Goal: Transaction & Acquisition: Purchase product/service

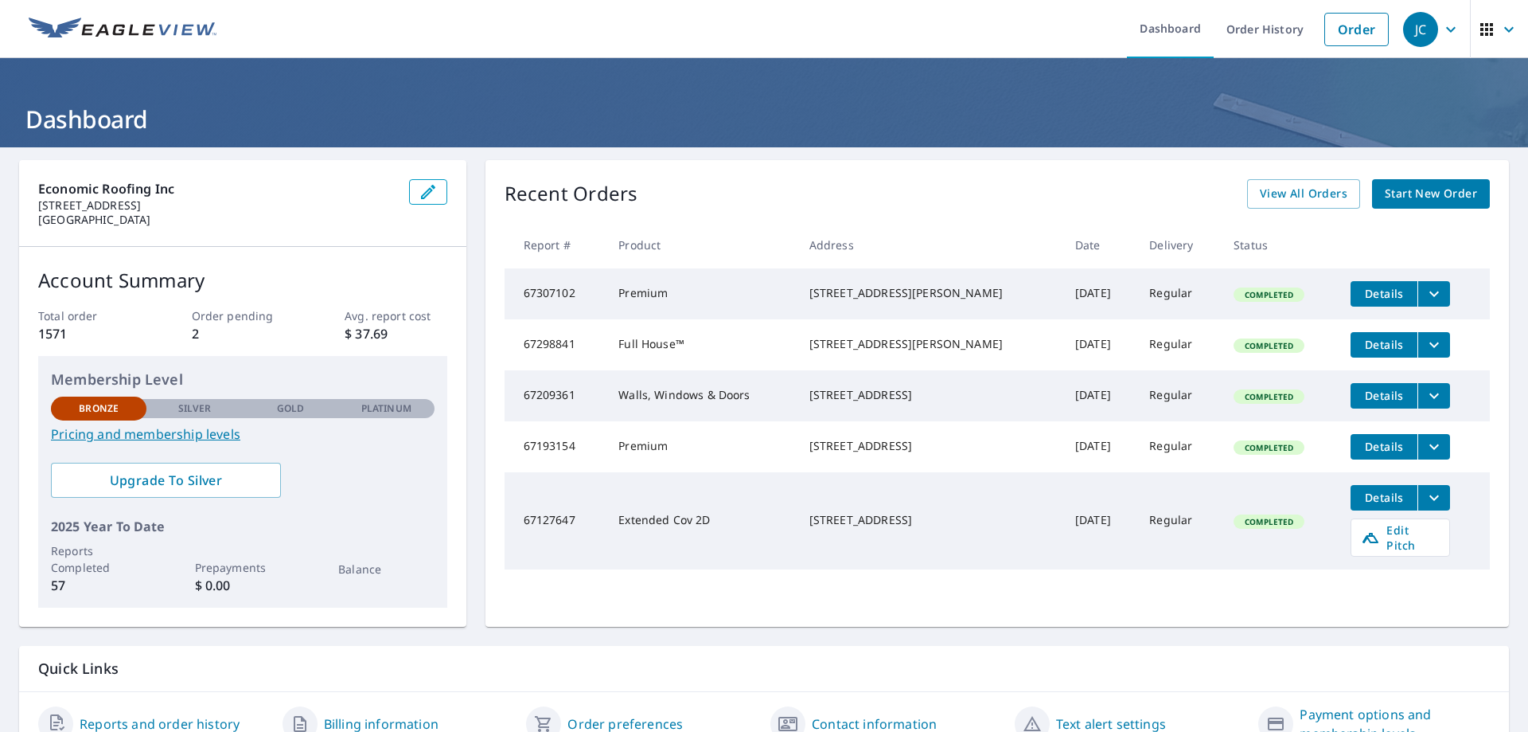
click at [1438, 181] on link "Start New Order" at bounding box center [1431, 193] width 118 height 29
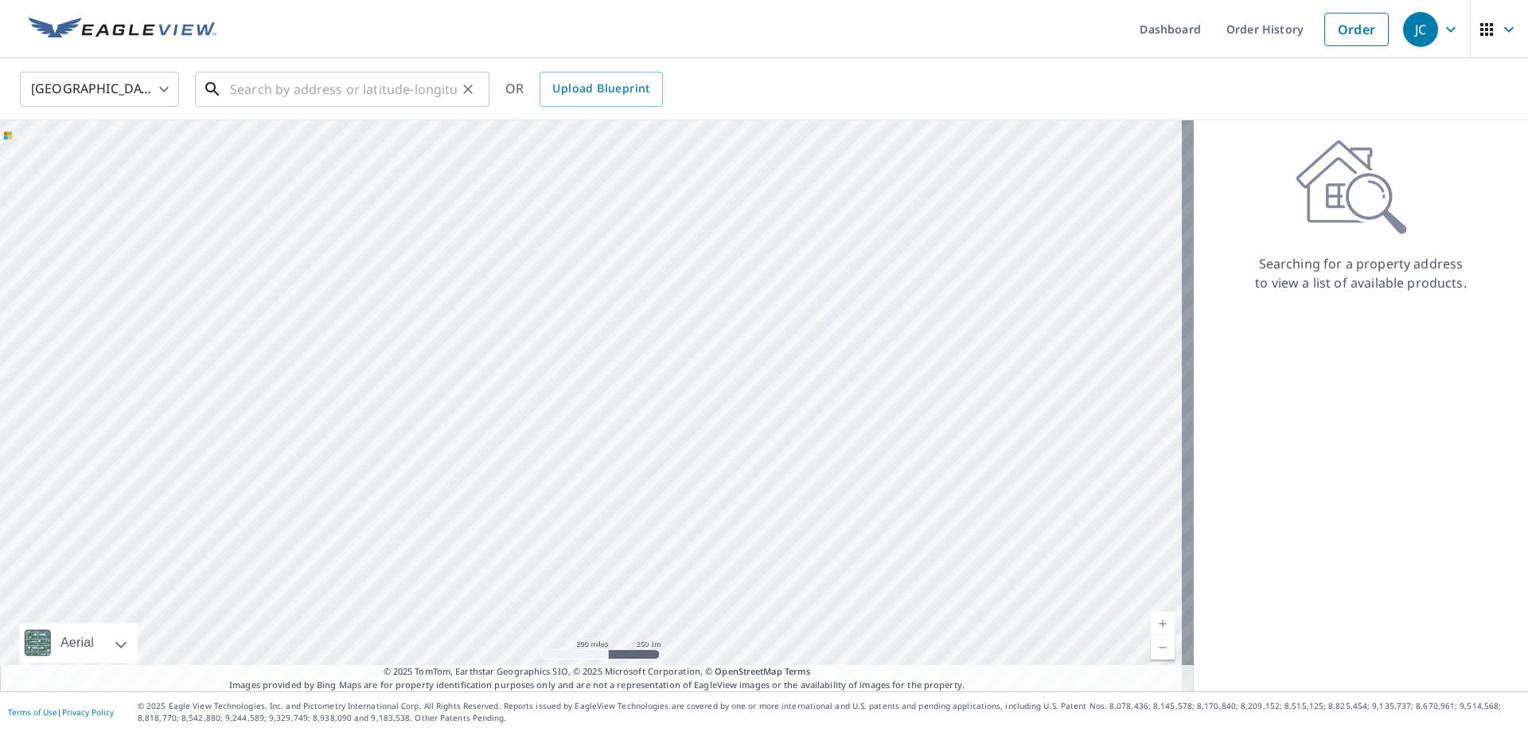
click at [299, 86] on input "text" at bounding box center [343, 89] width 227 height 45
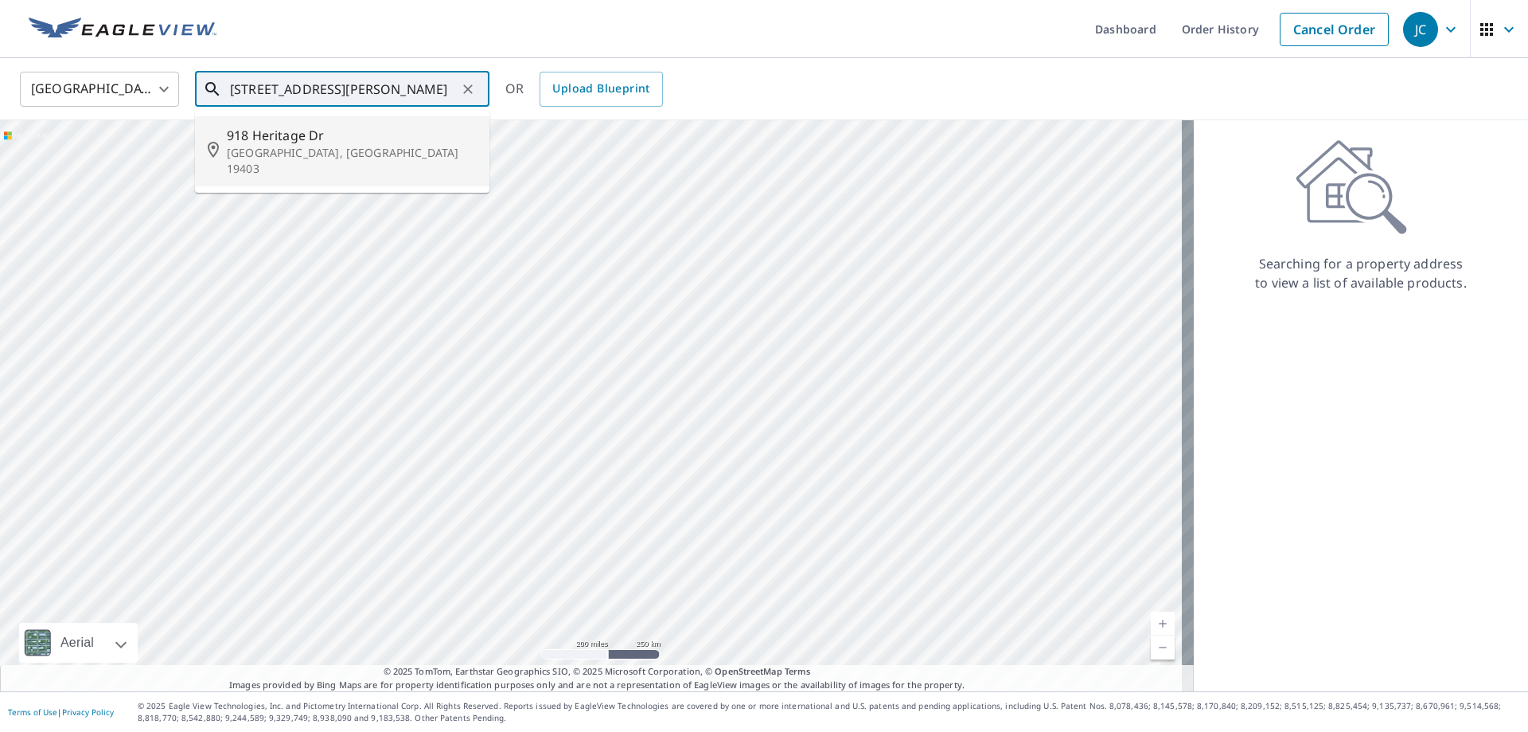
click at [311, 146] on p "[GEOGRAPHIC_DATA], [GEOGRAPHIC_DATA] 19403" at bounding box center [352, 161] width 250 height 32
type input "[STREET_ADDRESS]"
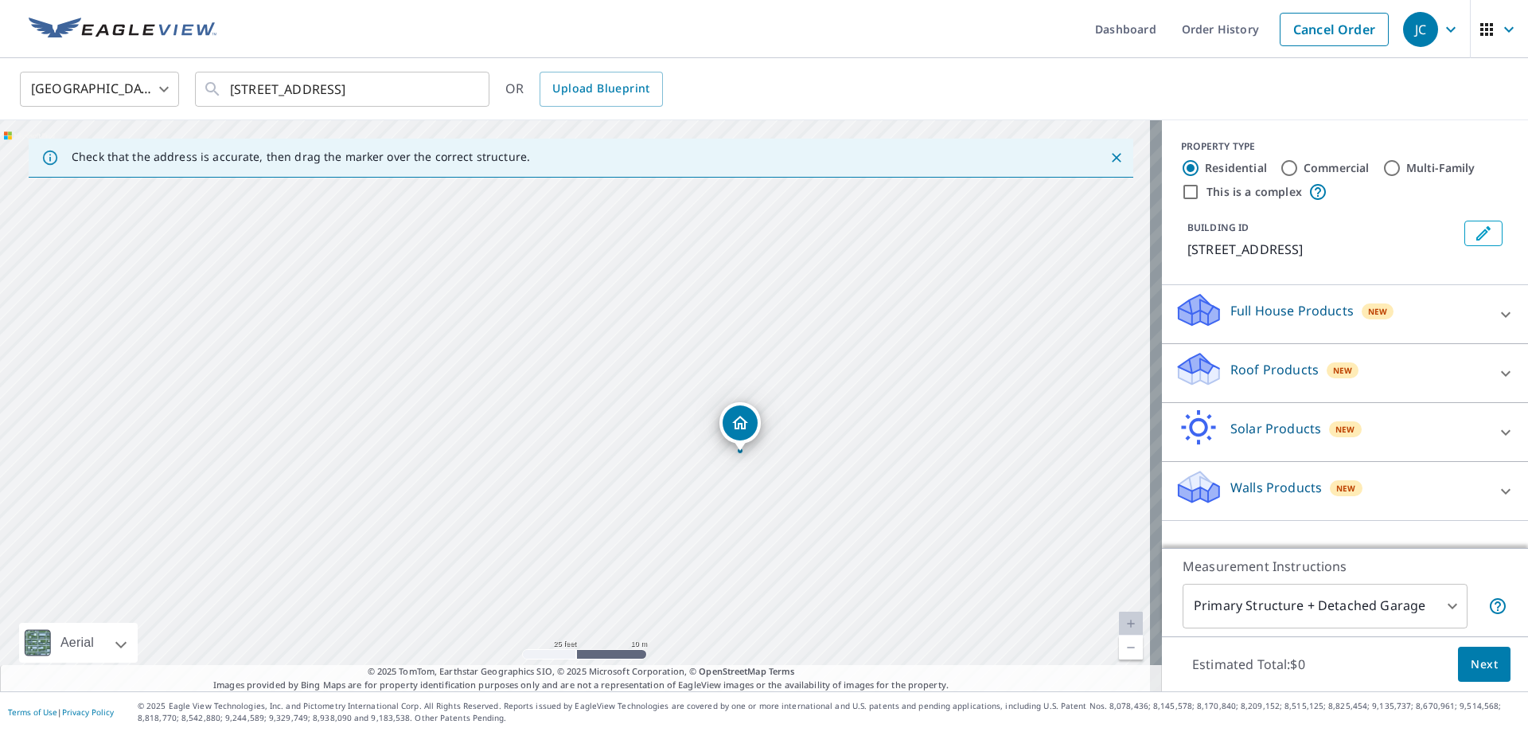
drag, startPoint x: 572, startPoint y: 328, endPoint x: 718, endPoint y: 360, distance: 149.9
click at [718, 360] on div "[STREET_ADDRESS]" at bounding box center [581, 405] width 1162 height 571
drag, startPoint x: 810, startPoint y: 358, endPoint x: 786, endPoint y: 300, distance: 62.5
click at [786, 300] on div "[STREET_ADDRESS]" at bounding box center [581, 405] width 1162 height 571
click at [704, 404] on div "[STREET_ADDRESS]" at bounding box center [581, 405] width 1162 height 571
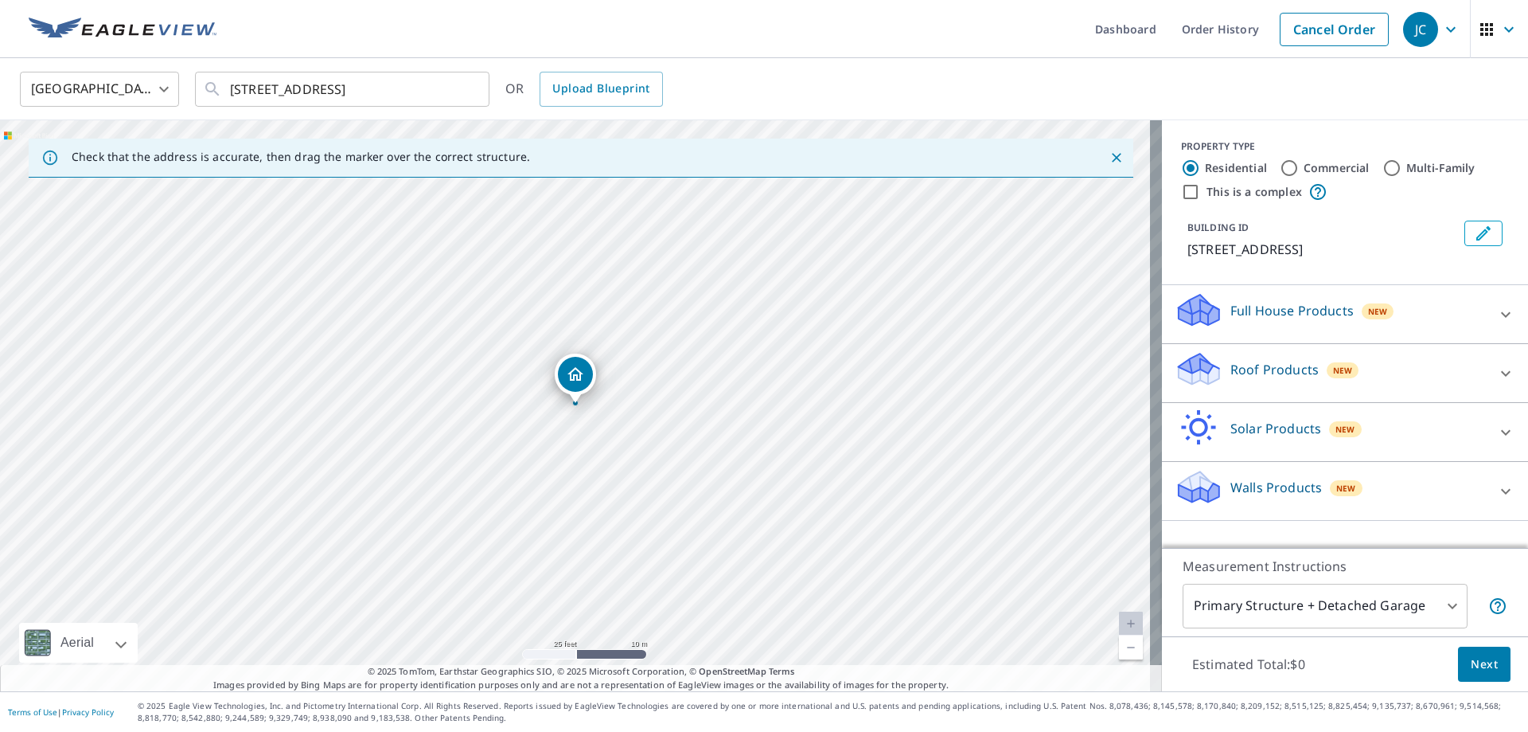
click at [1243, 368] on p "Roof Products" at bounding box center [1275, 369] width 88 height 19
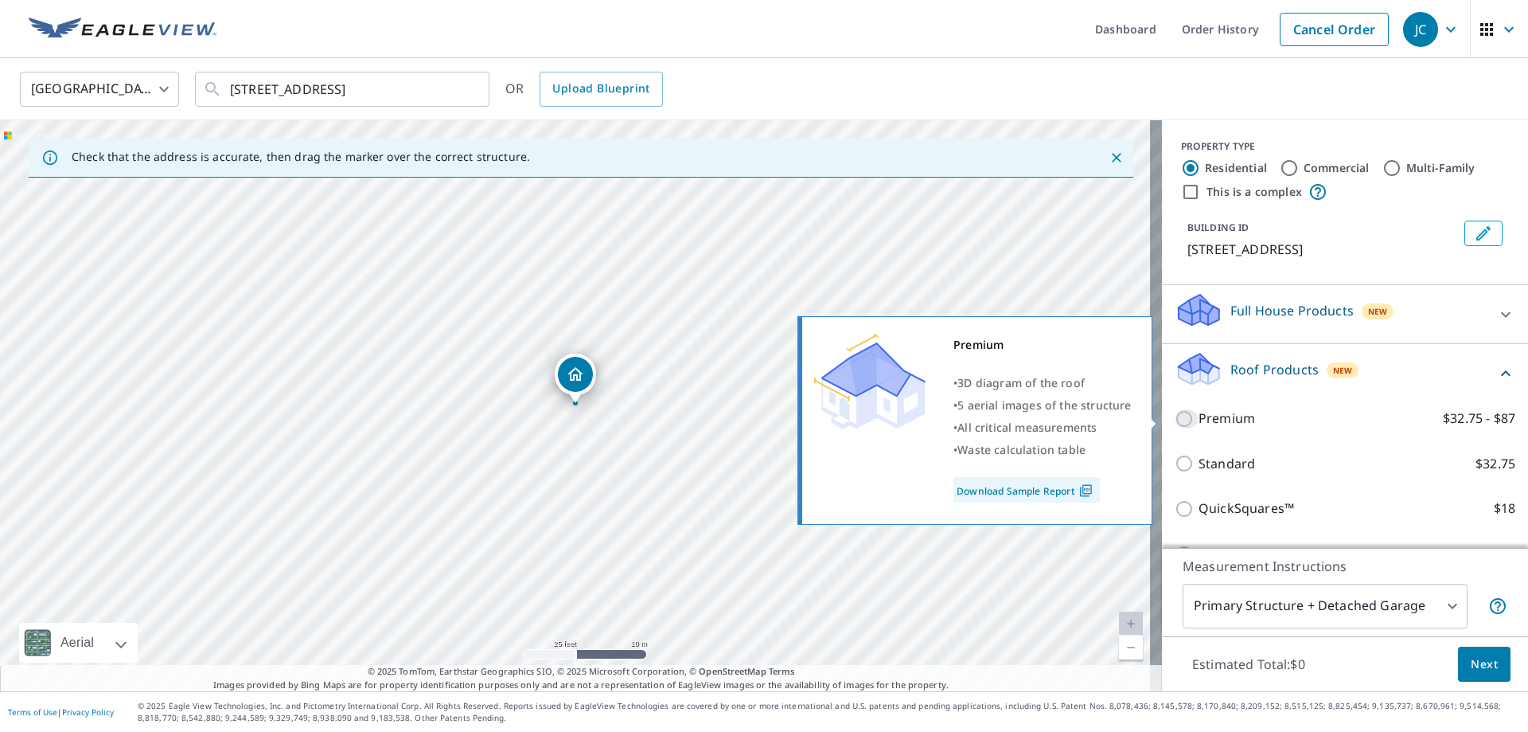
click at [1175, 419] on input "Premium $32.75 - $87" at bounding box center [1187, 418] width 24 height 19
checkbox input "true"
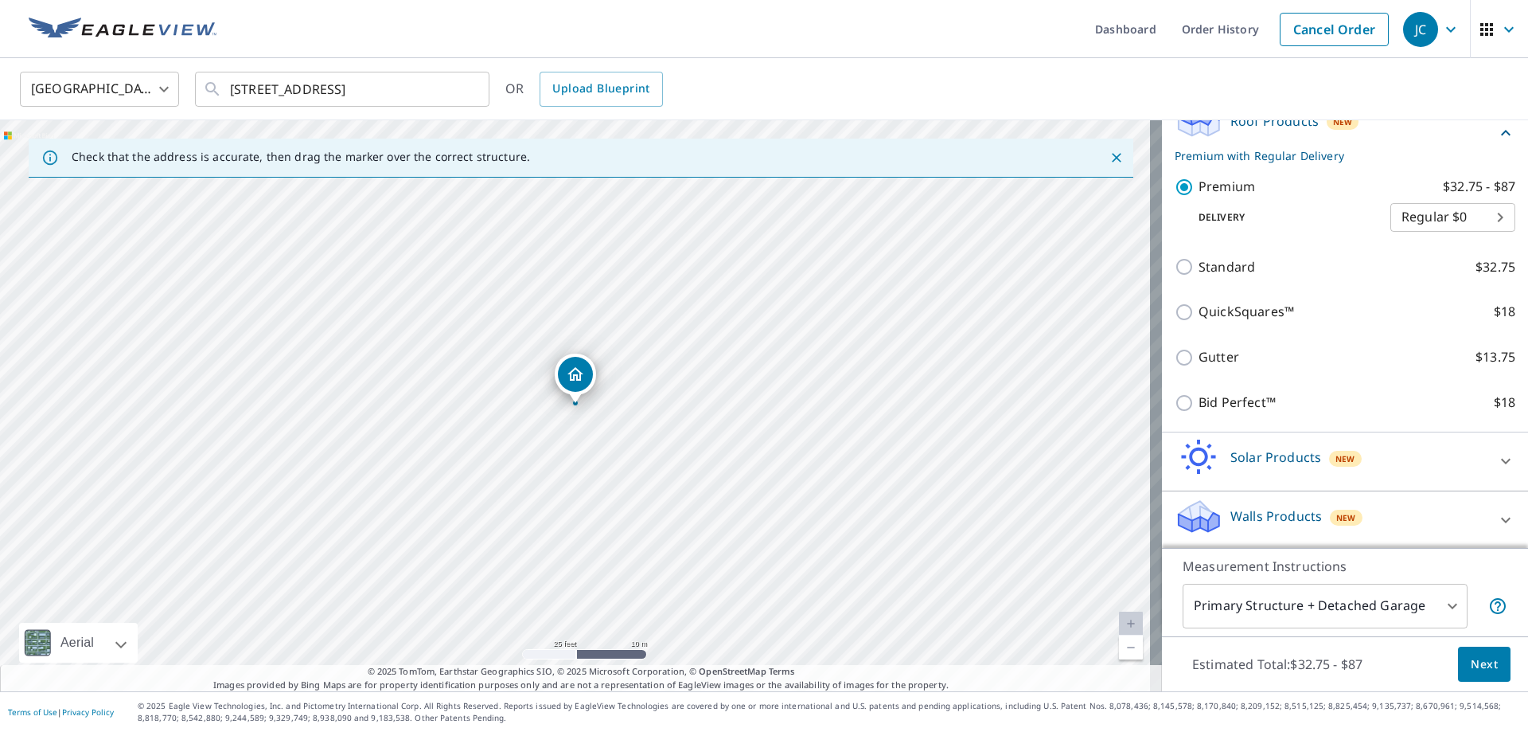
scroll to position [251, 0]
click at [1476, 665] on span "Next" at bounding box center [1484, 664] width 27 height 20
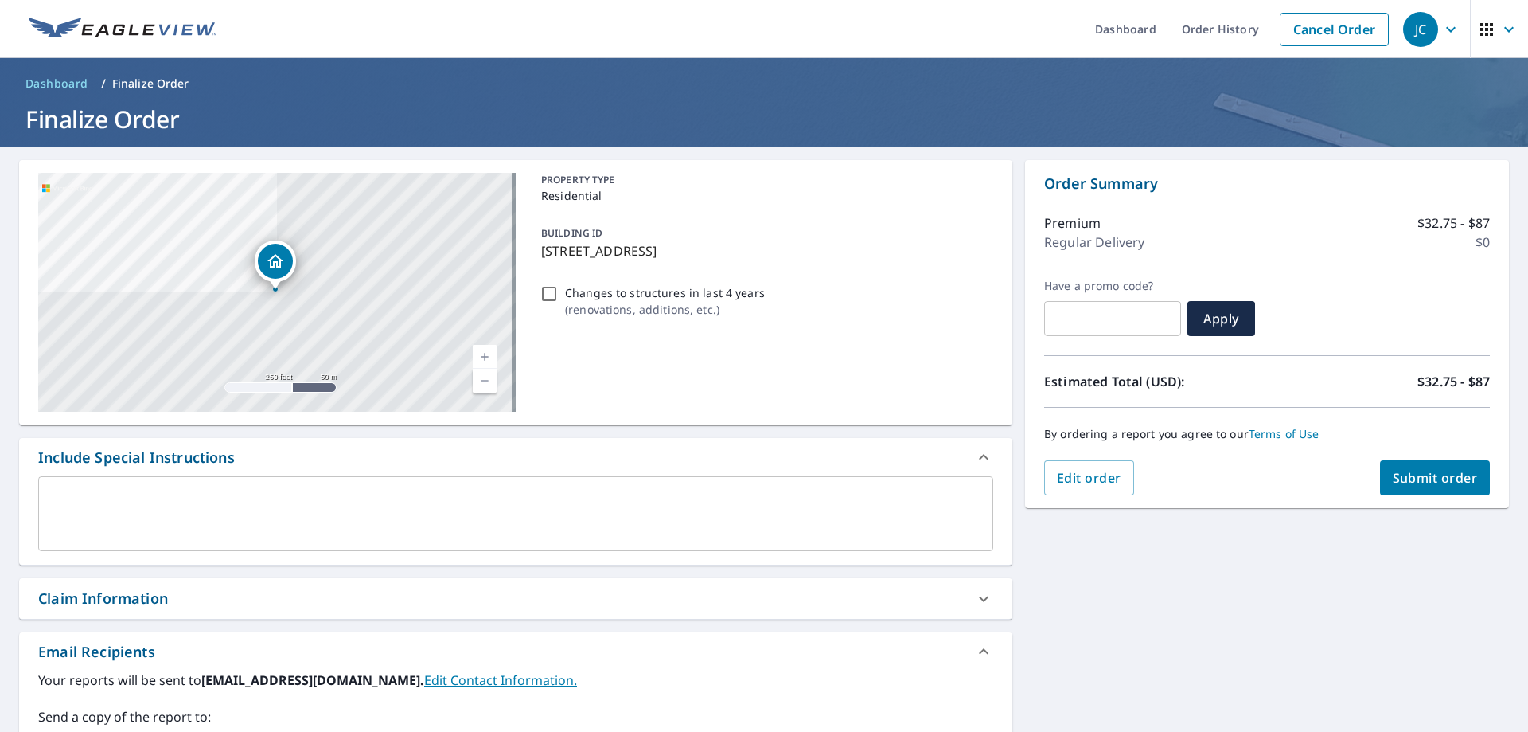
click at [89, 493] on textarea at bounding box center [515, 513] width 933 height 45
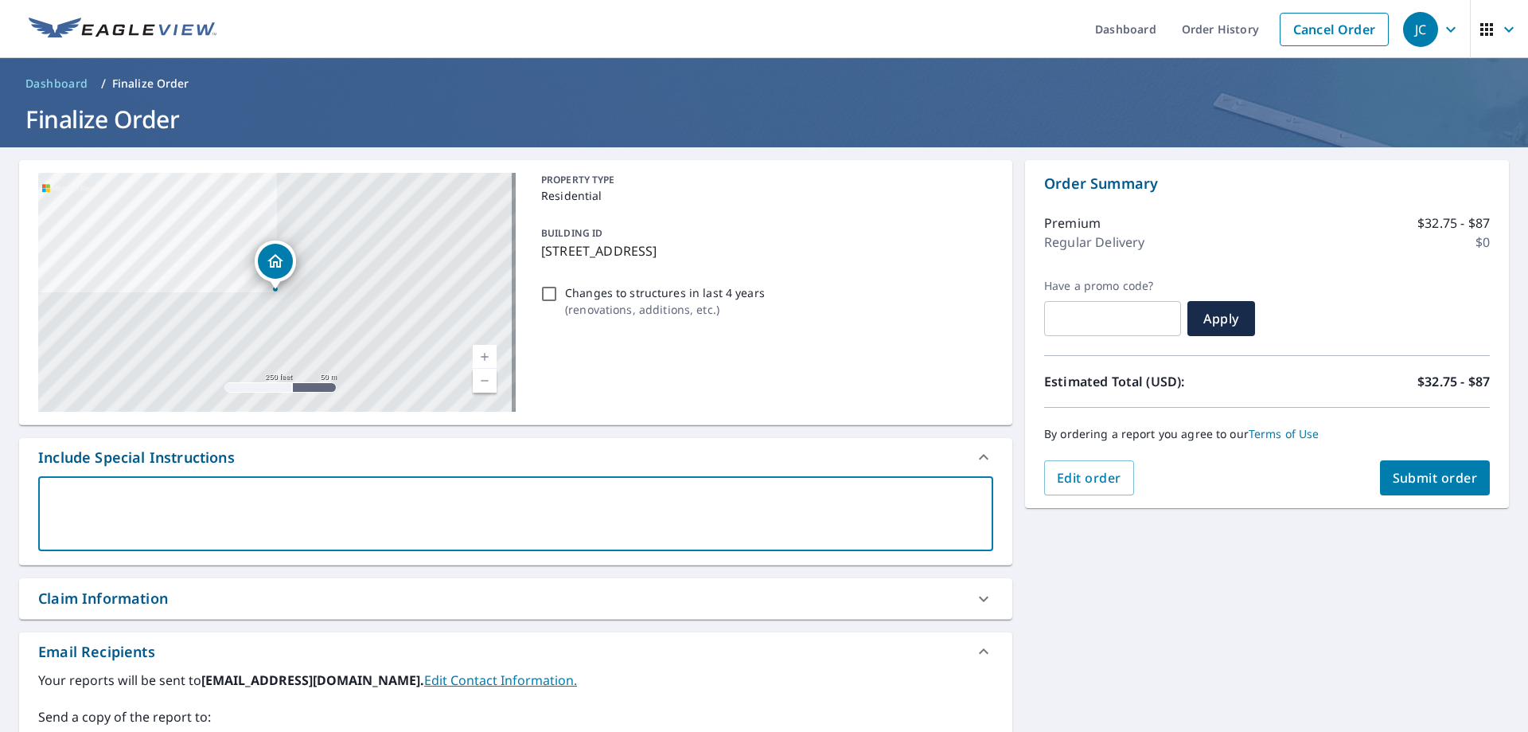
type textarea "t"
type textarea "x"
checkbox input "true"
type textarea "H"
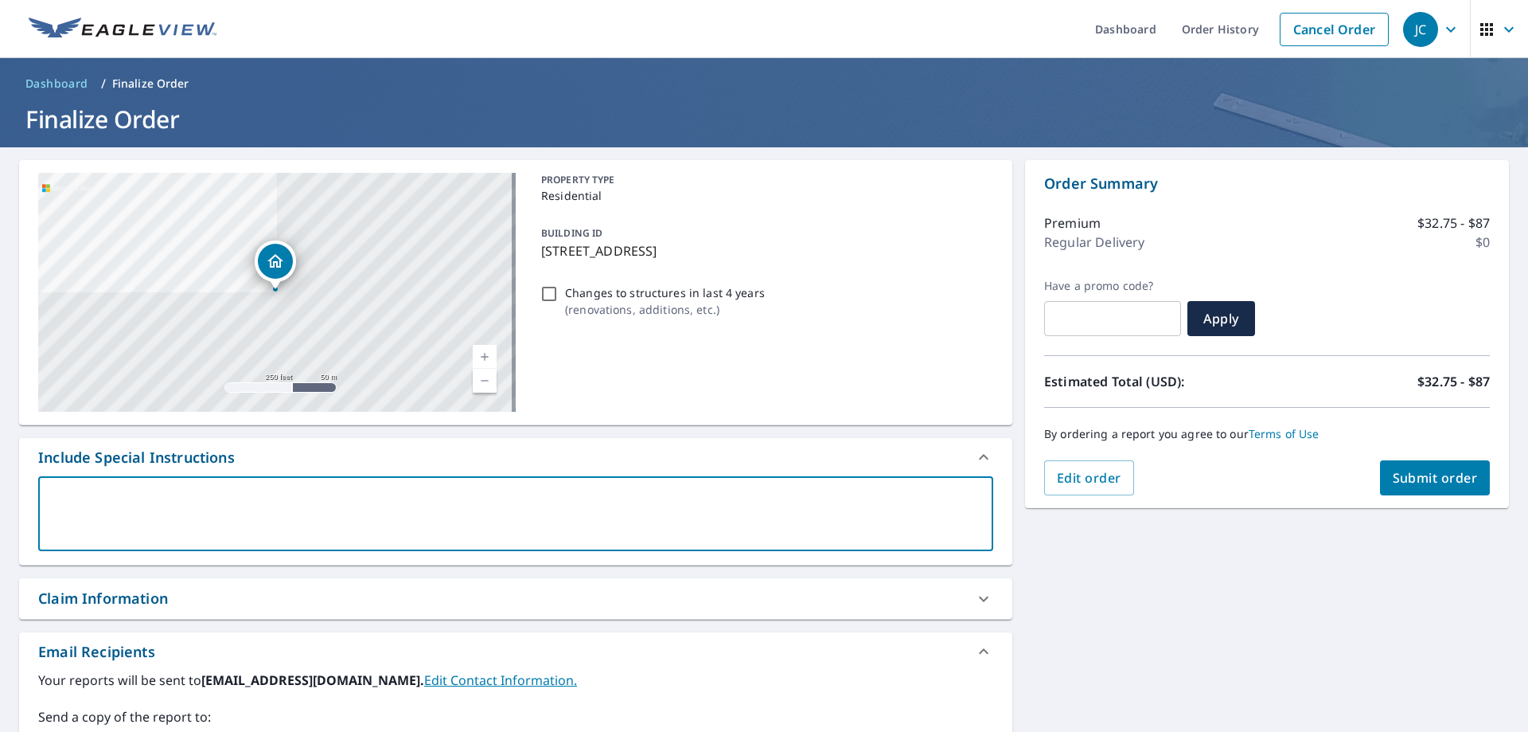
type textarea "x"
checkbox input "true"
type textarea "Hi"
type textarea "x"
checkbox input "true"
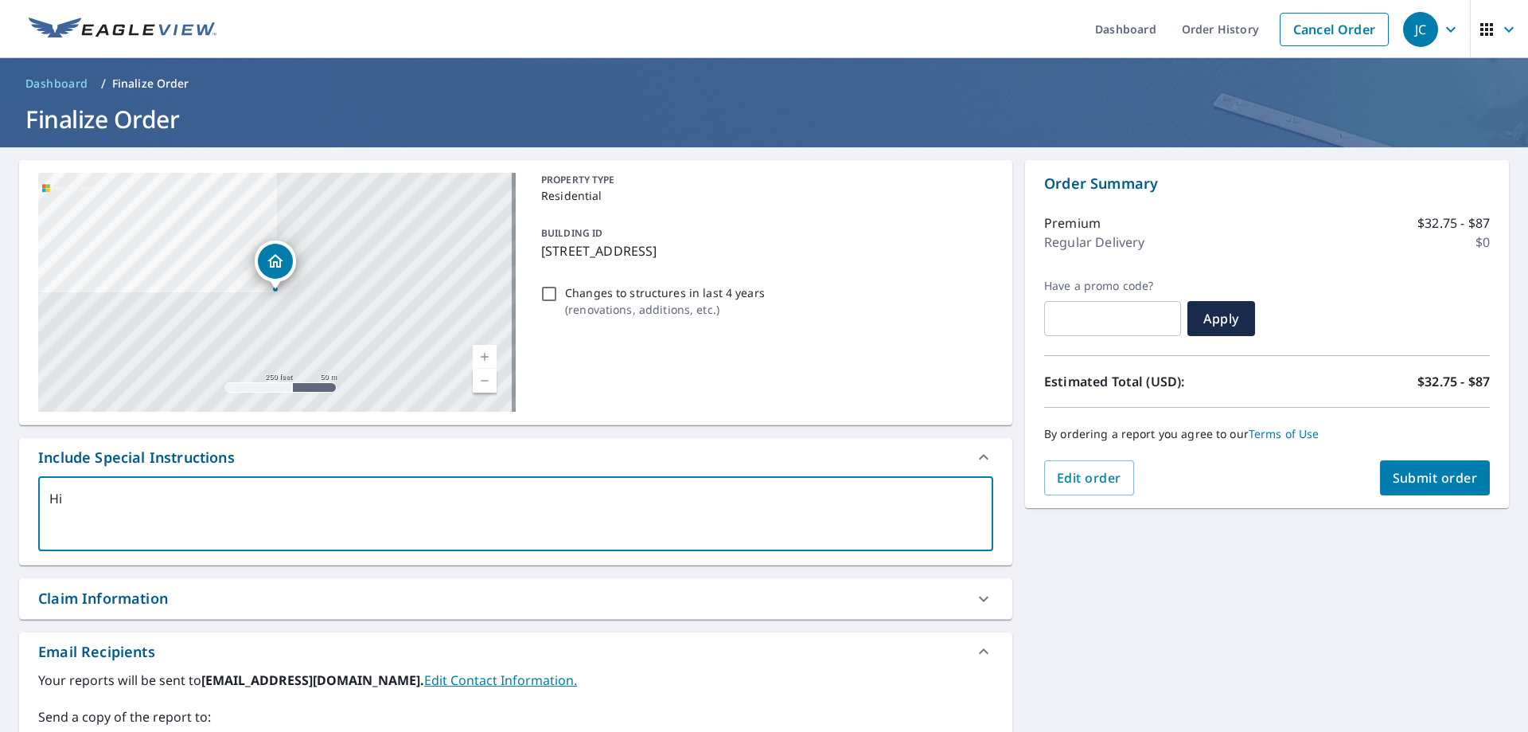
type textarea "Hi."
type textarea "x"
checkbox input "true"
type textarea "Hi"
type textarea "x"
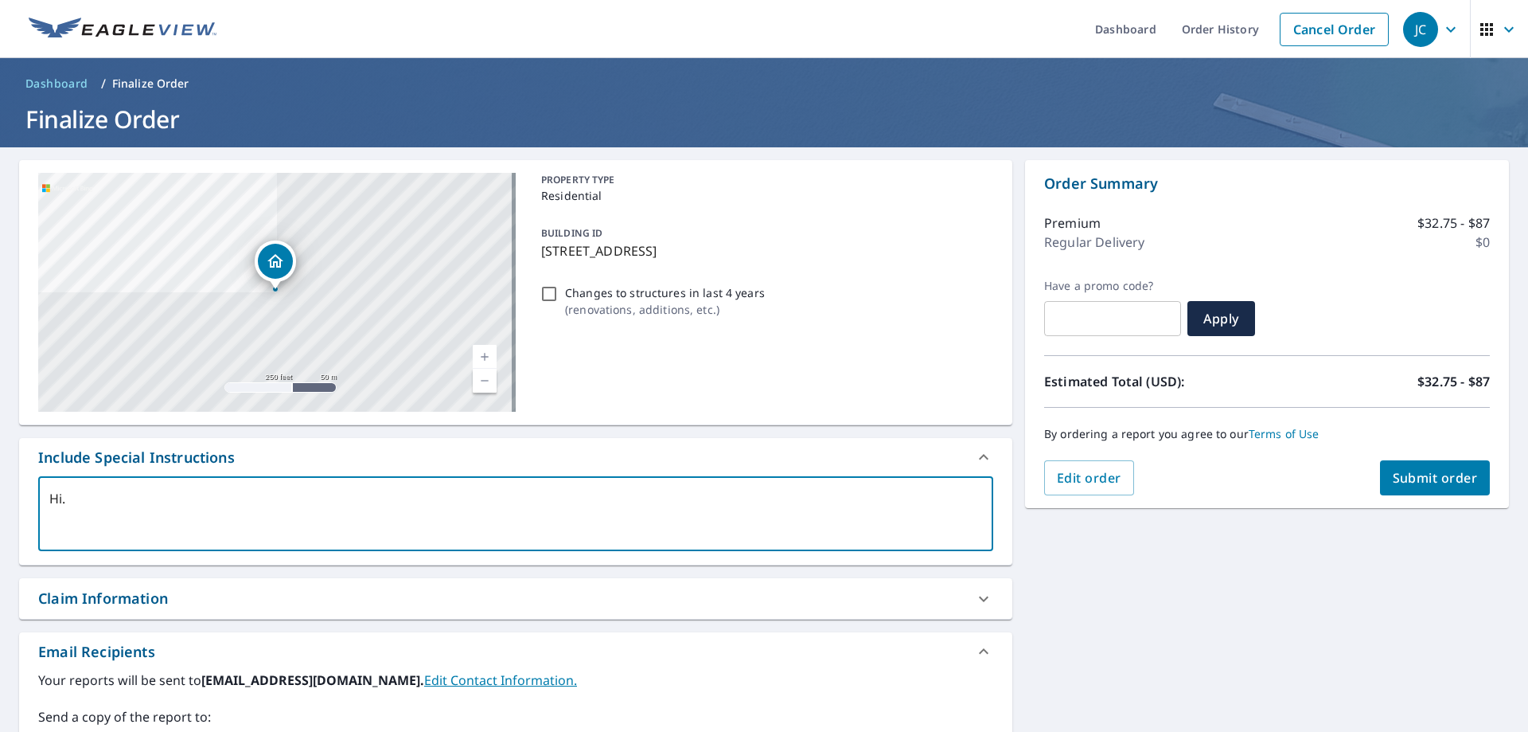
checkbox input "true"
type textarea "Hi,"
type textarea "x"
checkbox input "true"
type textarea "Hi,"
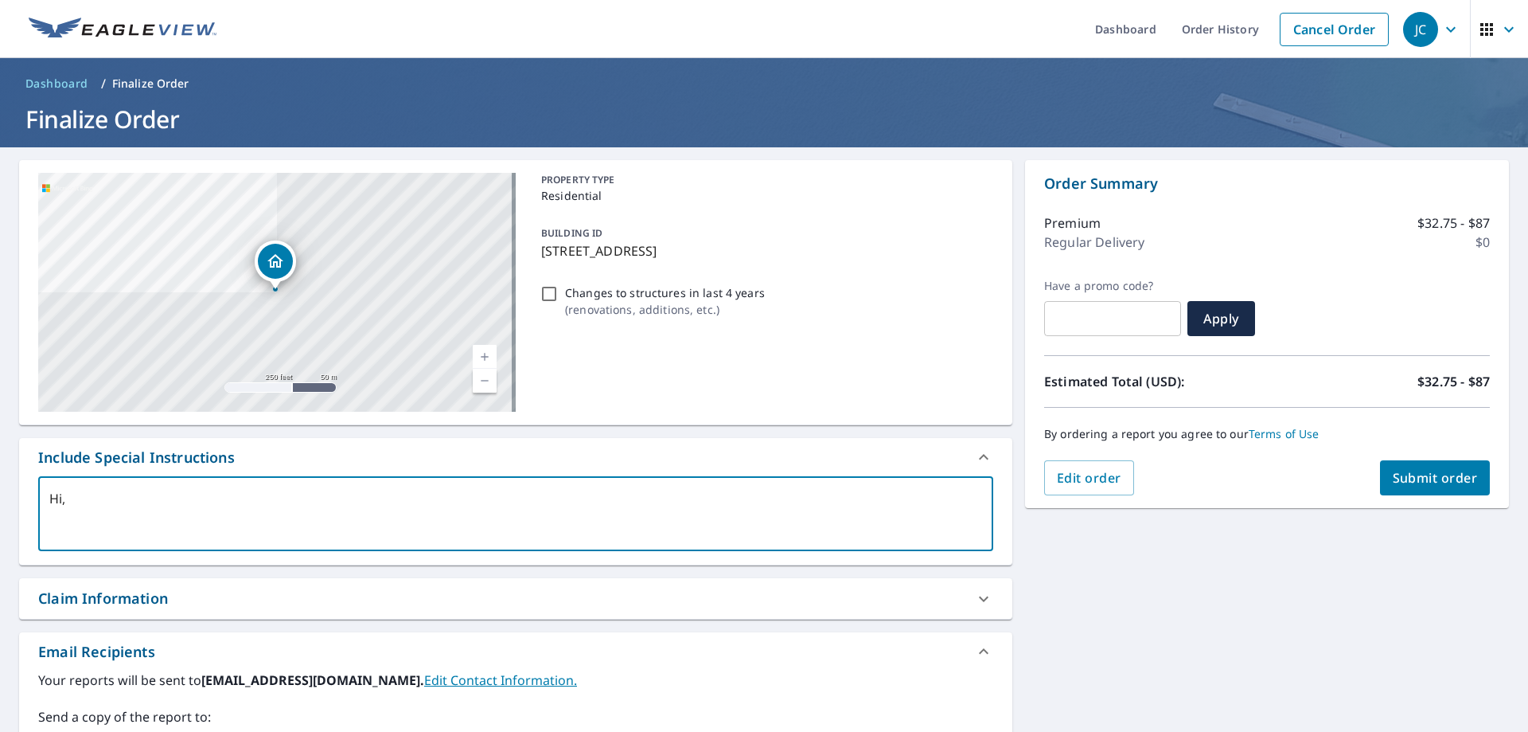
type textarea "x"
checkbox input "true"
type textarea "Hi, T"
type textarea "x"
checkbox input "true"
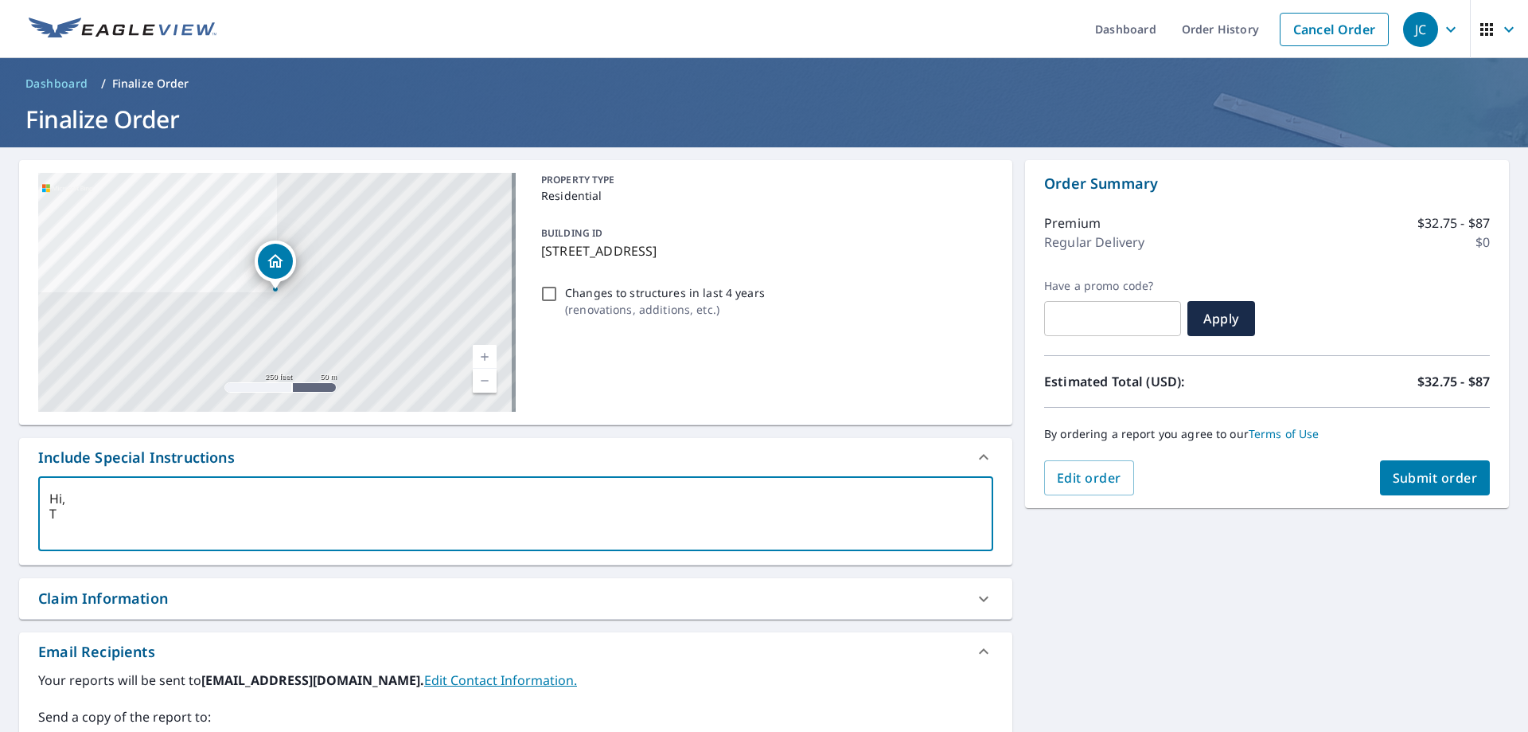
type textarea "Hi, Th"
type textarea "x"
checkbox input "true"
type textarea "Hi, Thi"
type textarea "x"
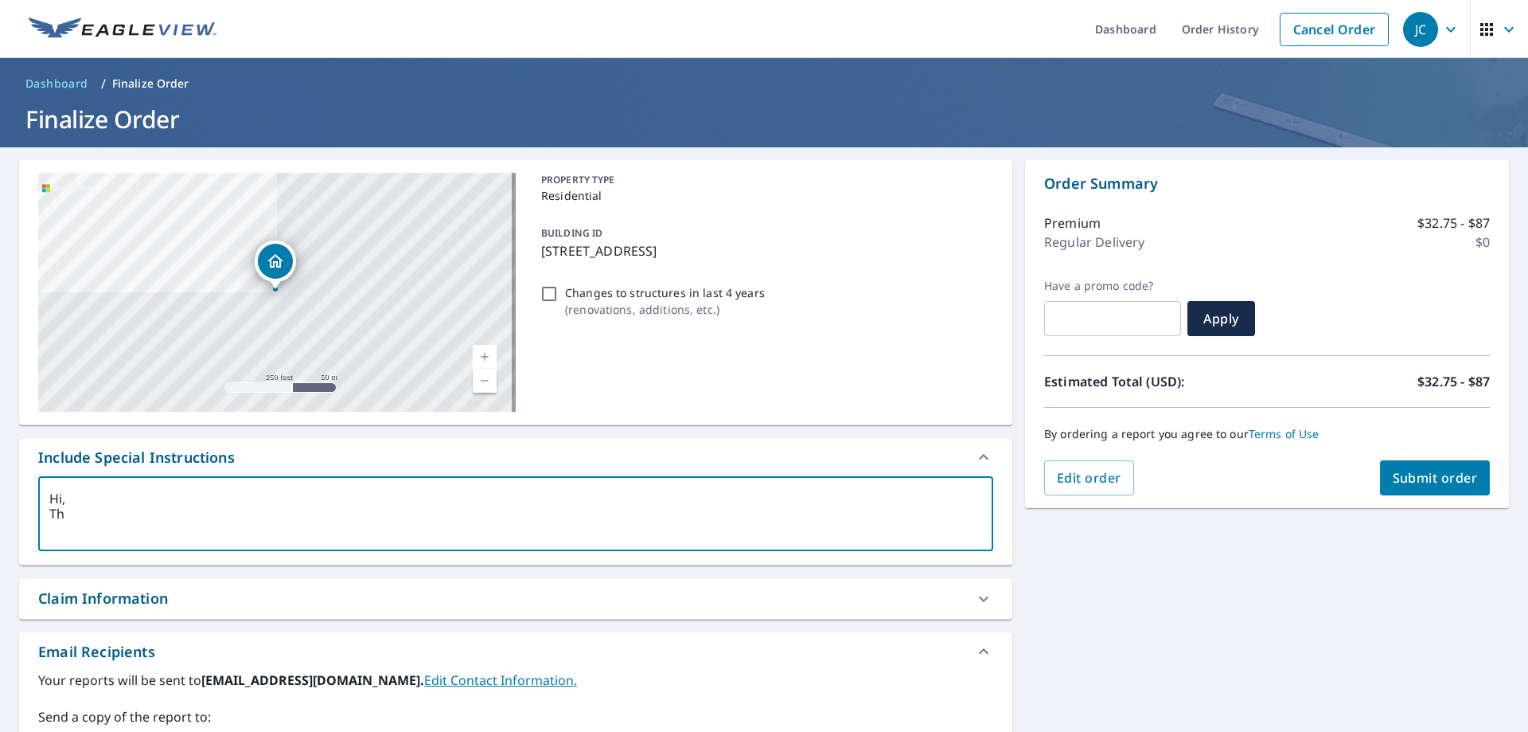
checkbox input "true"
type textarea "Hi, This"
type textarea "x"
checkbox input "true"
type textarea "Hi, This"
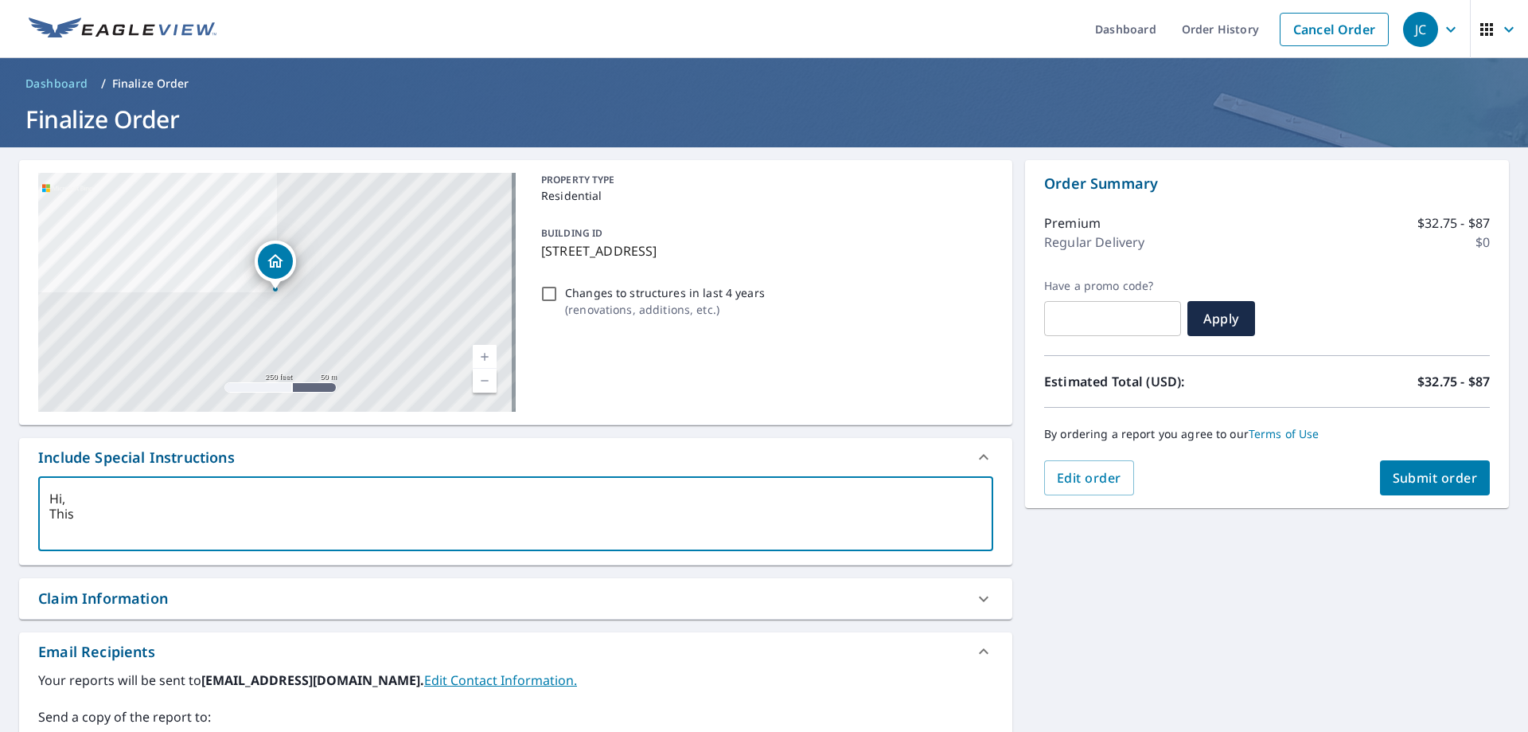
type textarea "x"
checkbox input "true"
type textarea "Hi, This i"
type textarea "x"
checkbox input "true"
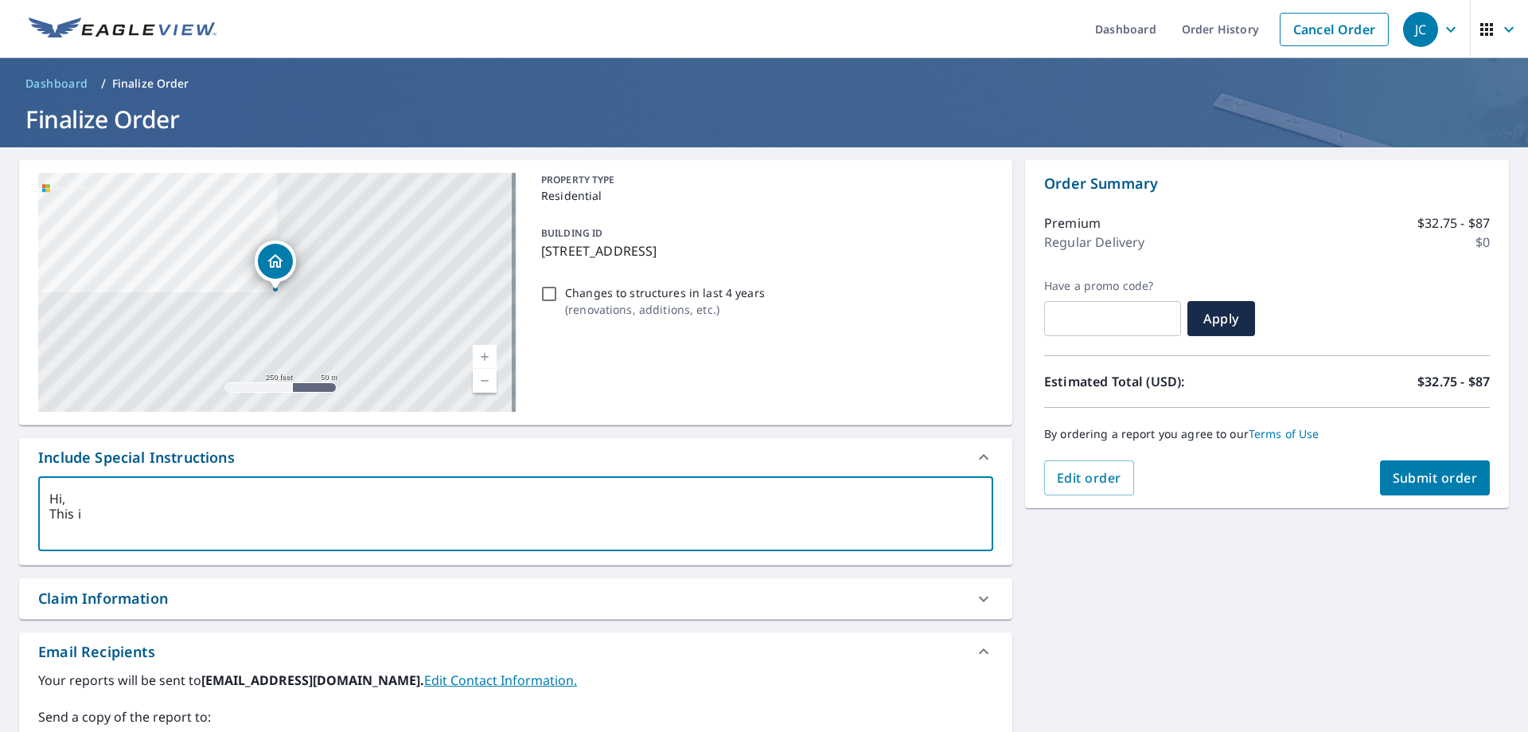
type textarea "Hi, This is"
type textarea "x"
checkbox input "true"
type textarea "Hi, This is"
type textarea "x"
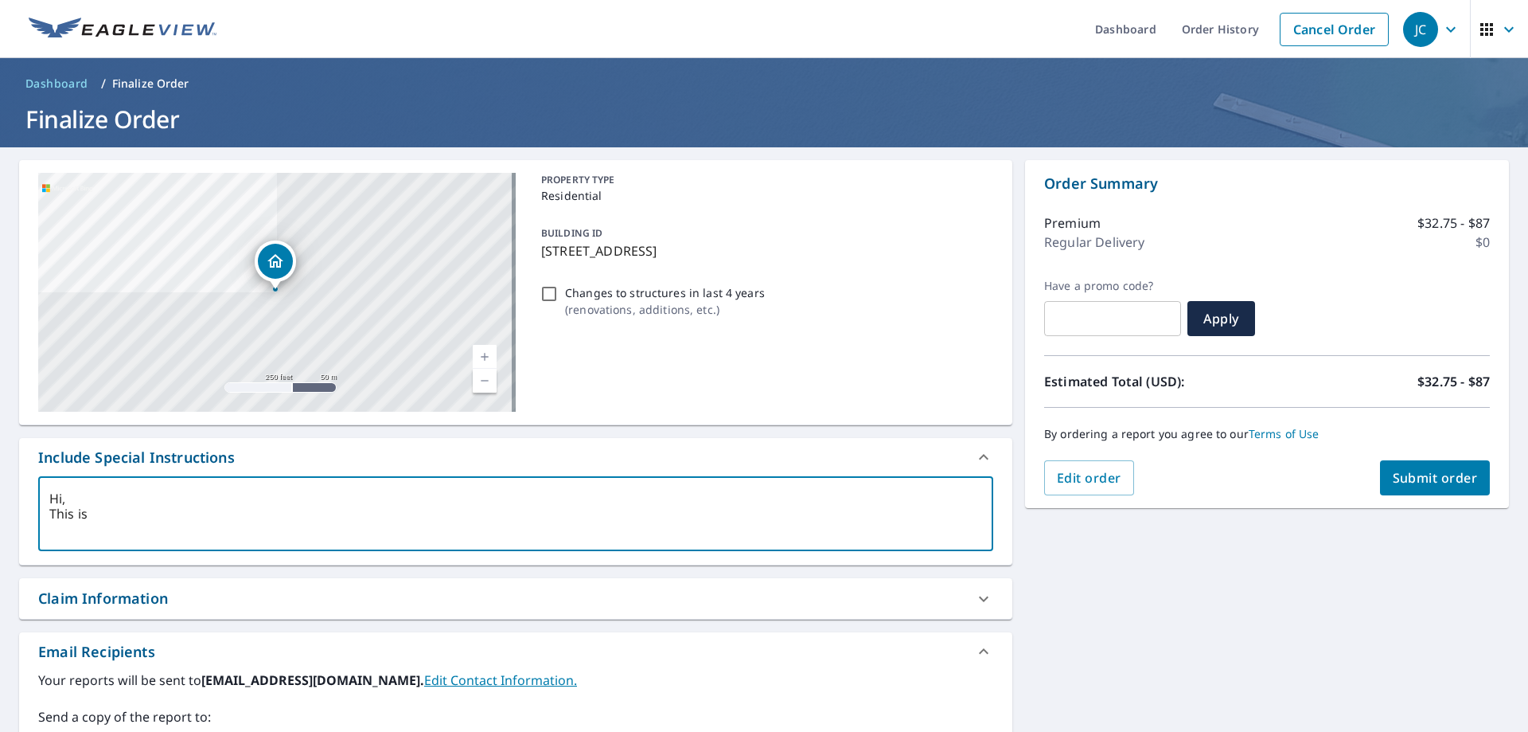
checkbox input "true"
type textarea "Hi, This is d"
type textarea "x"
checkbox input "true"
type textarea "Hi, This is du"
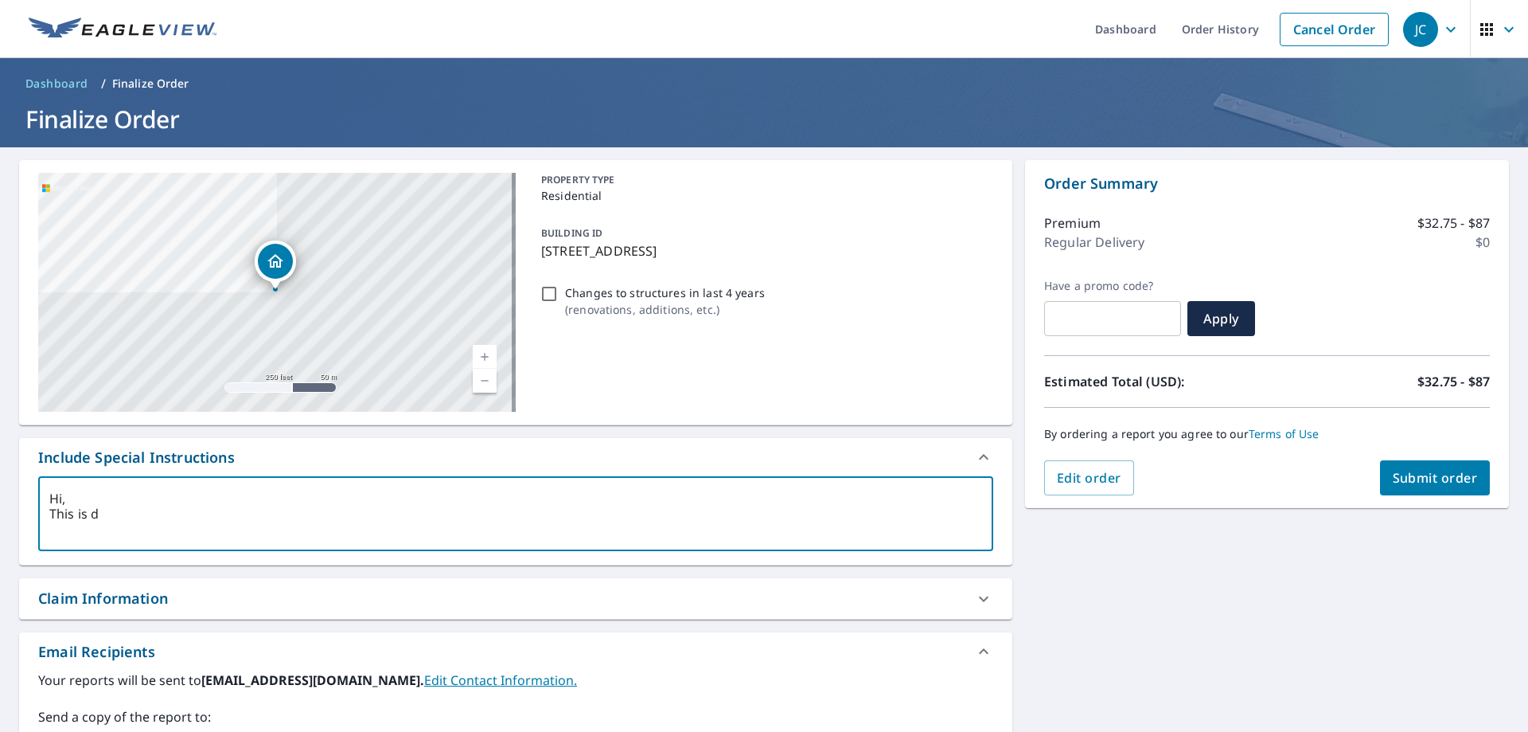
type textarea "x"
checkbox input "true"
type textarea "Hi, This is dup"
type textarea "x"
checkbox input "true"
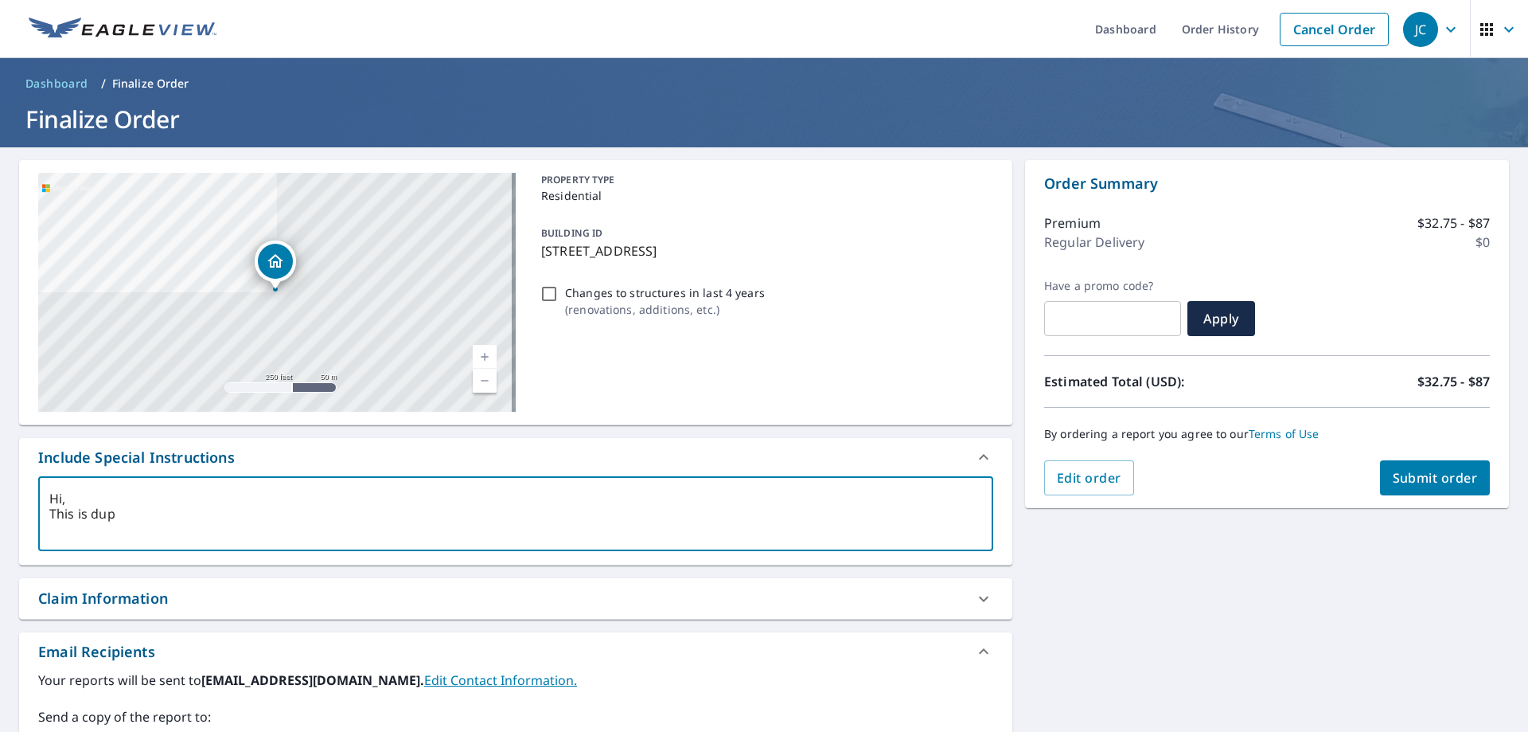
type textarea "Hi, This is dupl"
type textarea "x"
checkbox input "true"
type textarea "Hi, This is duple"
type textarea "x"
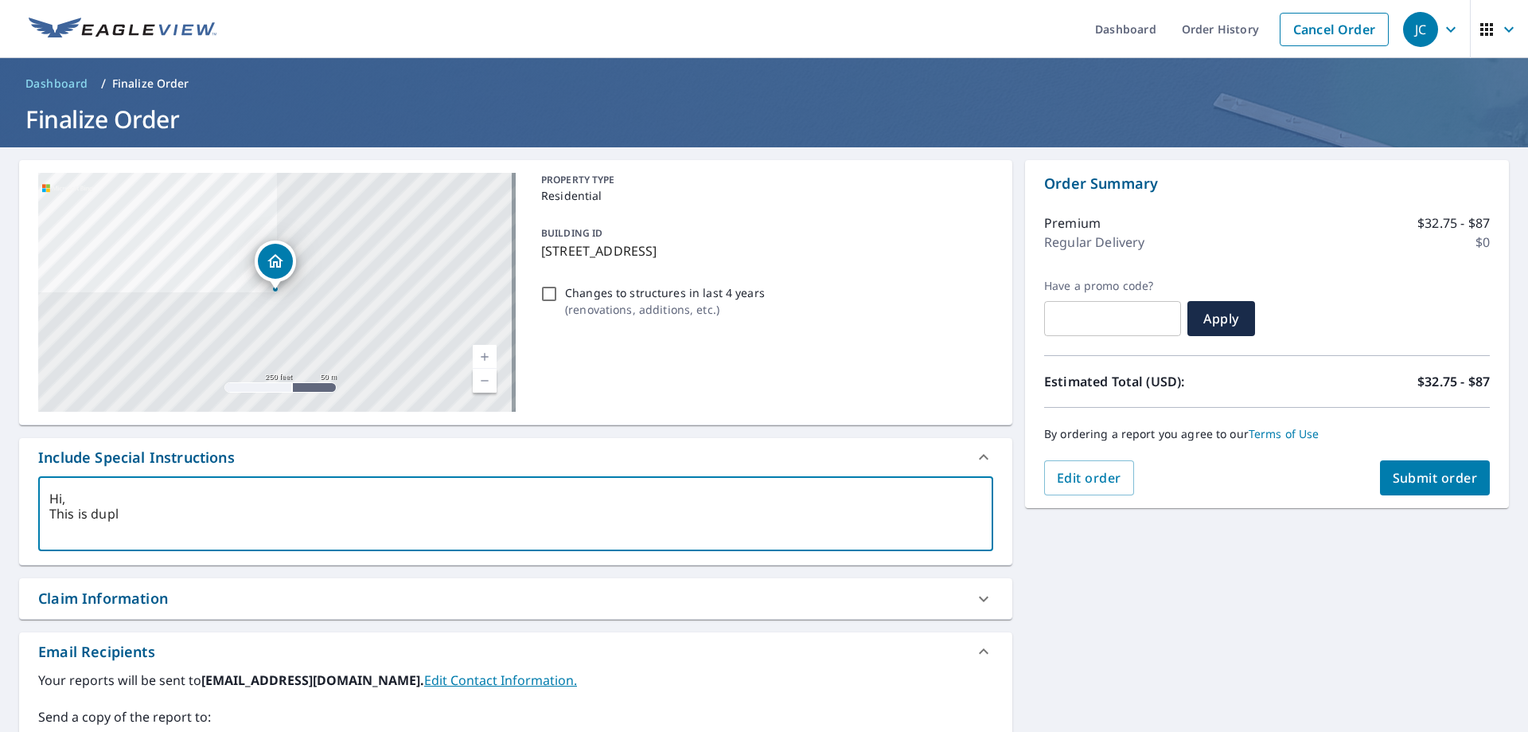
checkbox input "true"
type textarea "Hi, This is duplex"
type textarea "x"
checkbox input "true"
type textarea "Hi, This is duplex"
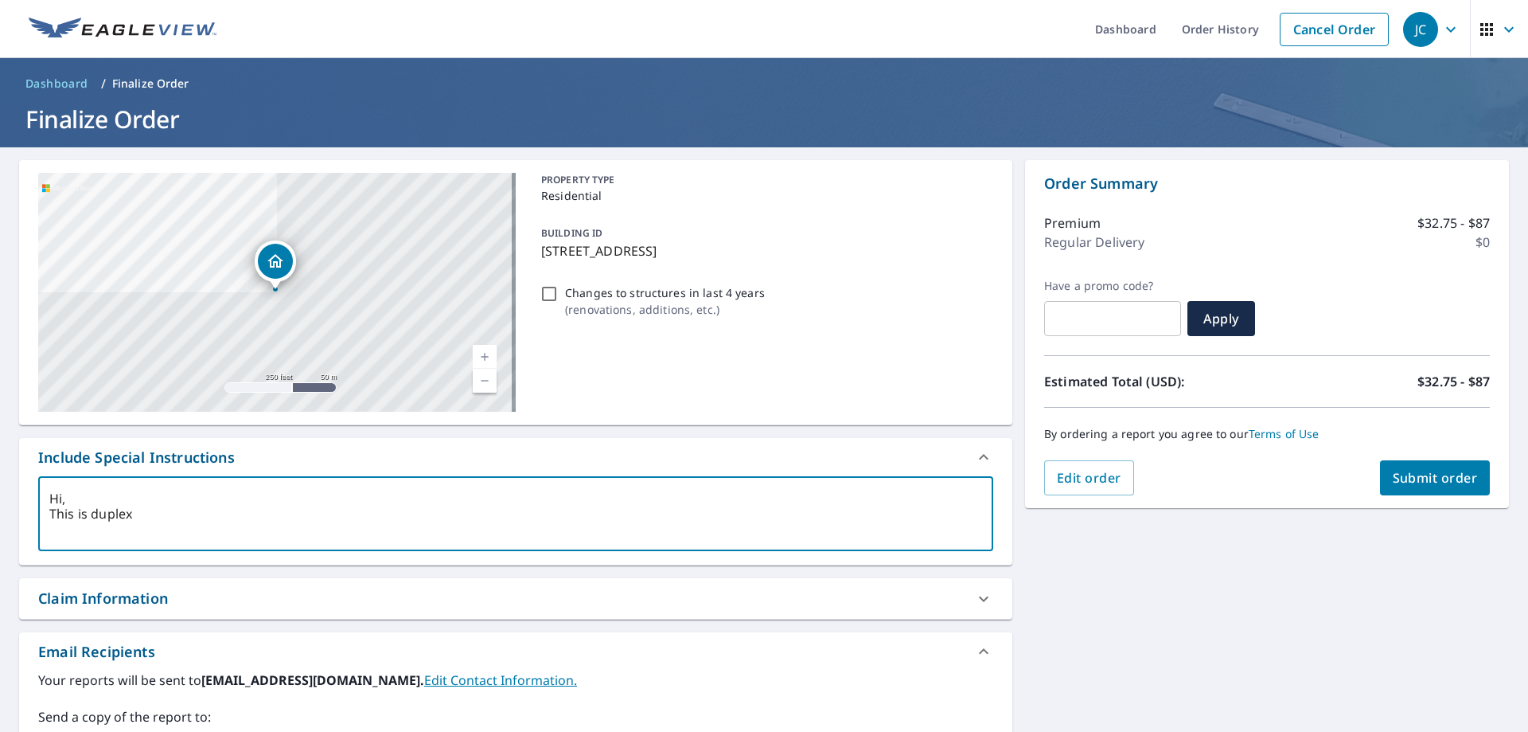
type textarea "x"
checkbox input "true"
type textarea "Hi, This is duplex p"
type textarea "x"
checkbox input "true"
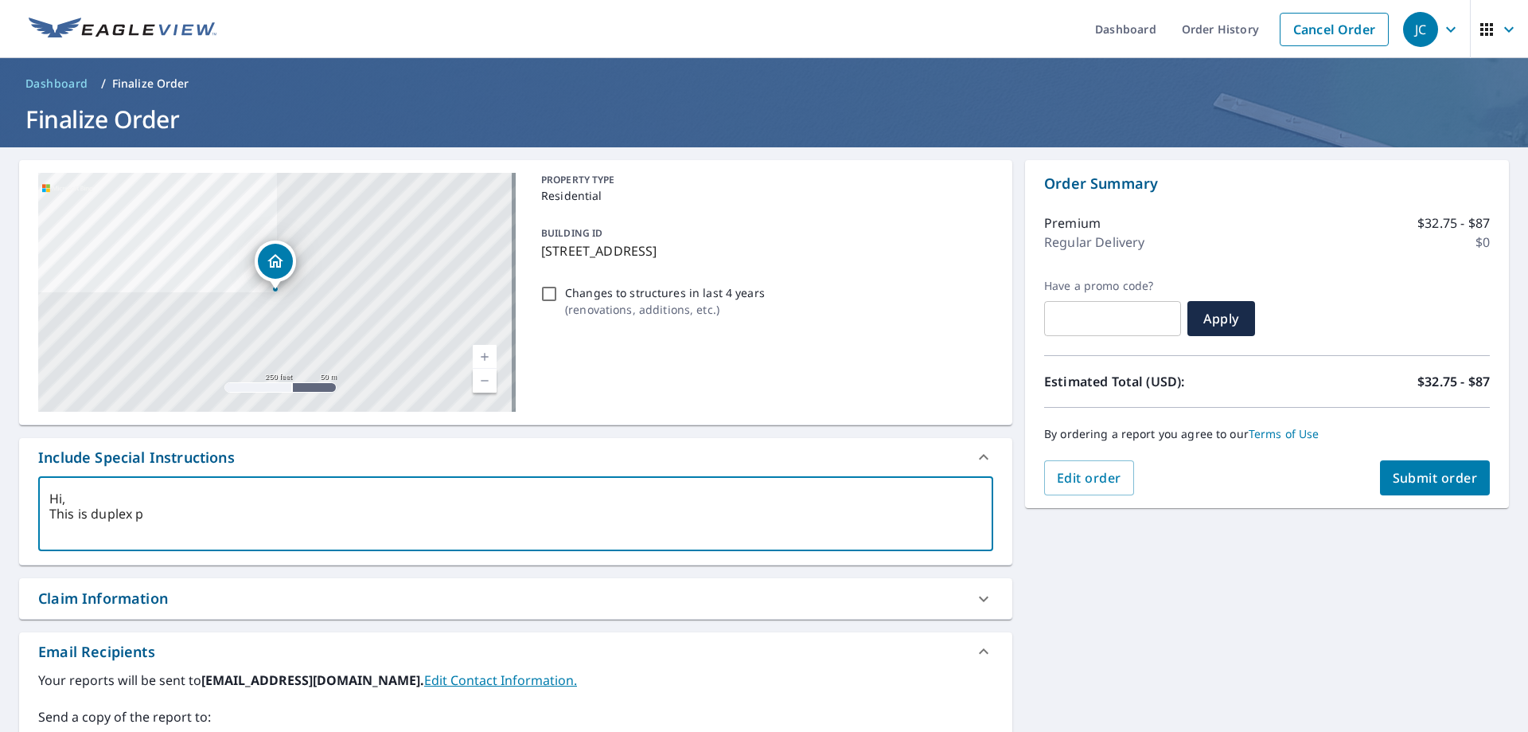
type textarea "Hi, This is duplex pr"
type textarea "x"
checkbox input "true"
type textarea "Hi, This is duplex pro"
type textarea "x"
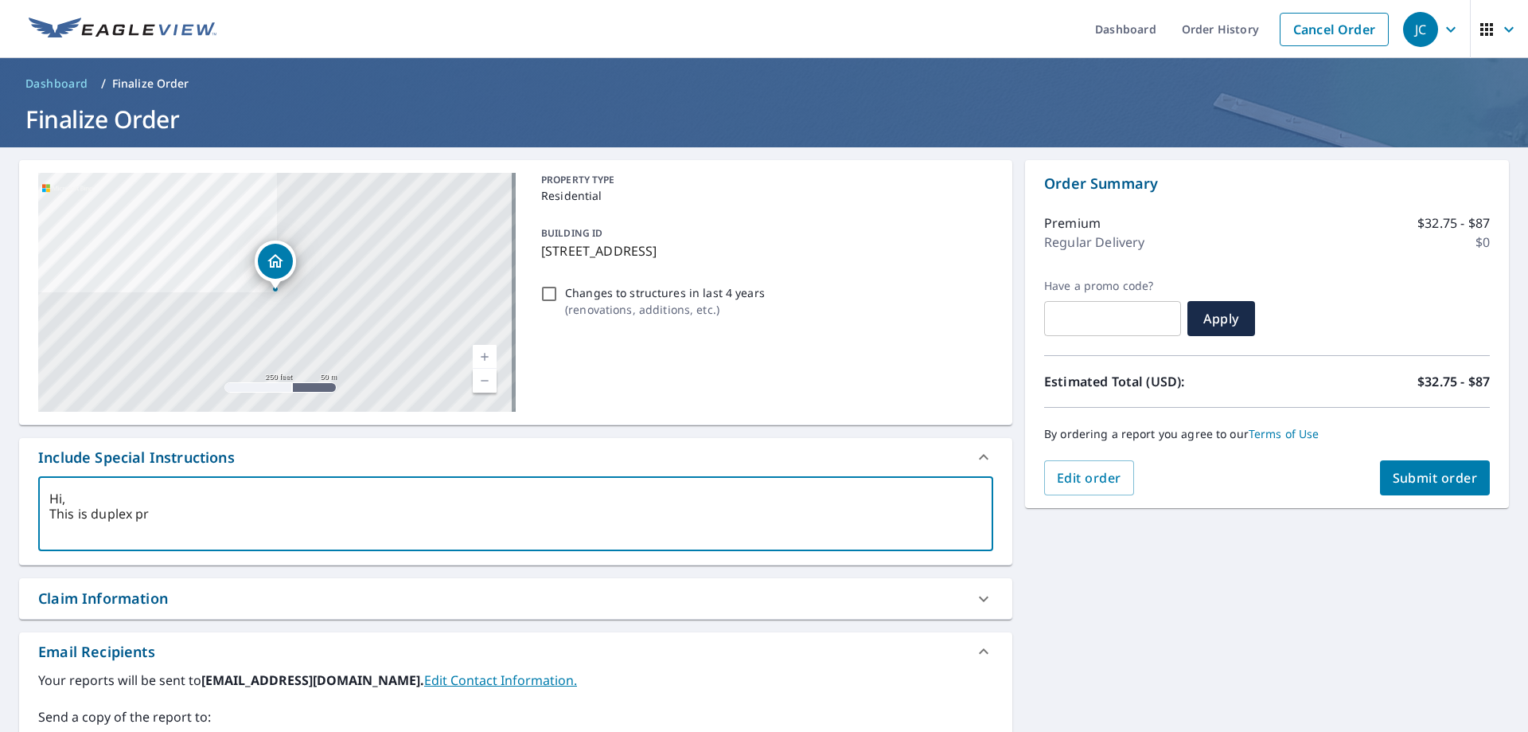
checkbox input "true"
type textarea "Hi, This is duplex prop"
type textarea "x"
checkbox input "true"
type textarea "Hi, This is duplex prope"
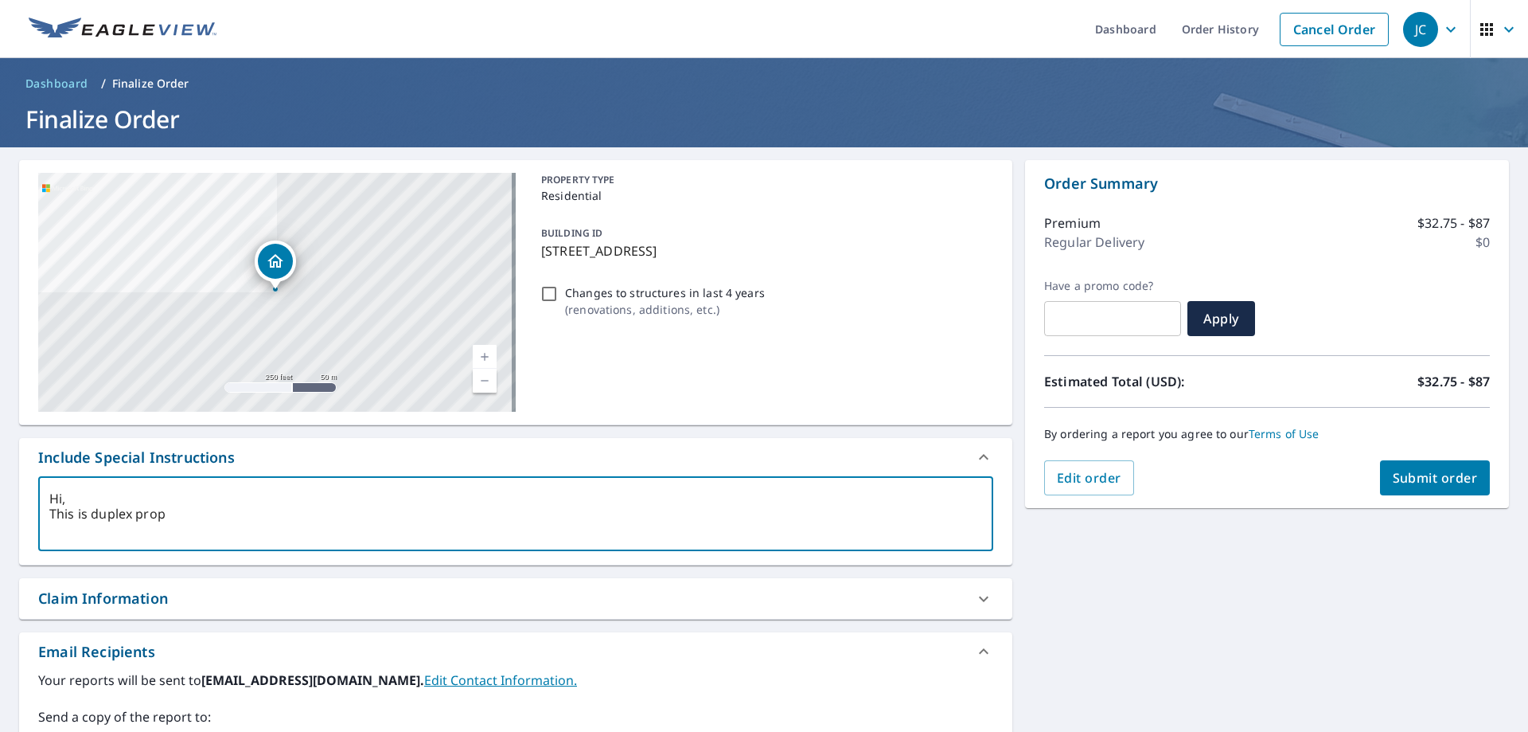
type textarea "x"
checkbox input "true"
type textarea "Hi, This is duplex proper"
type textarea "x"
checkbox input "true"
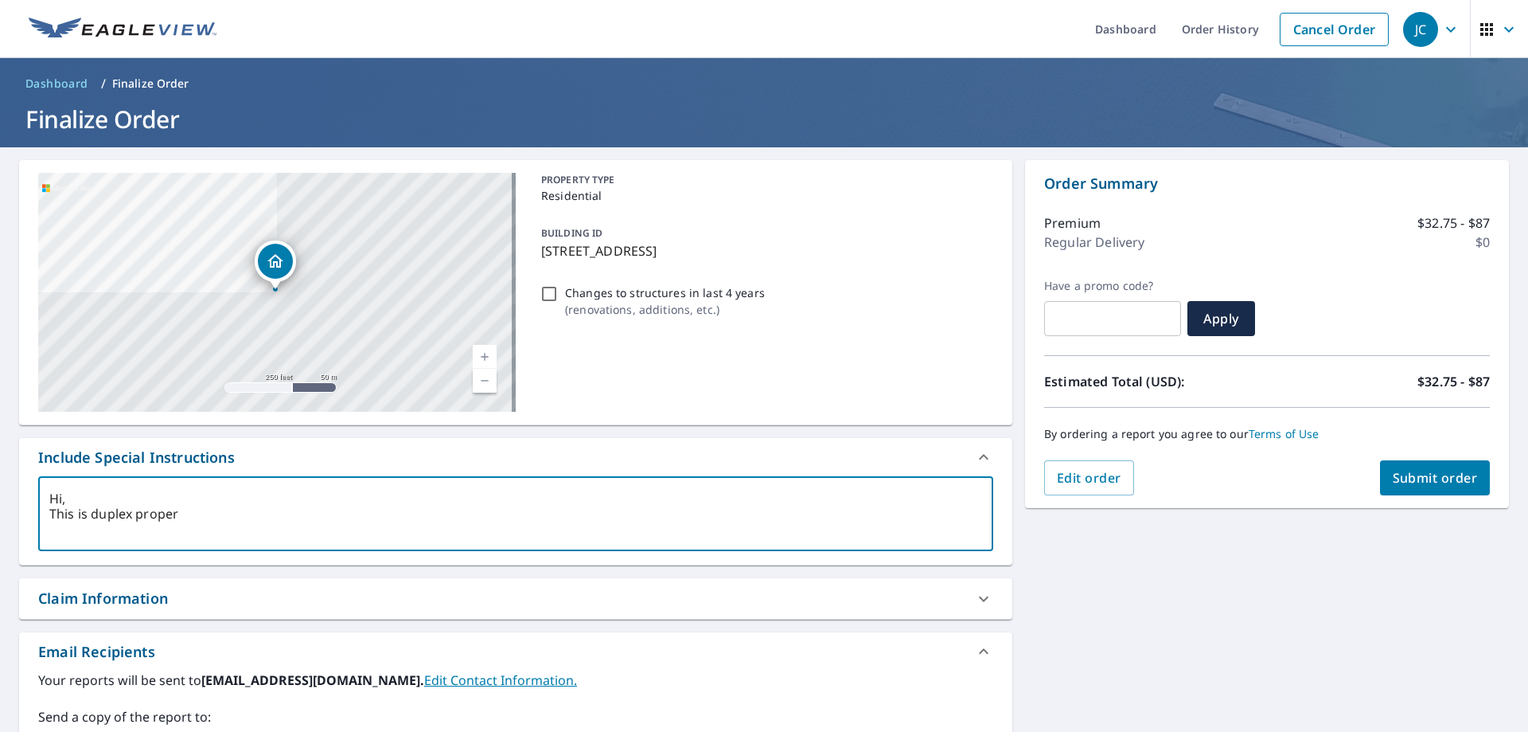
type textarea "Hi, This is duplex propert"
type textarea "x"
checkbox input "true"
type textarea "Hi, This is duplex property"
type textarea "x"
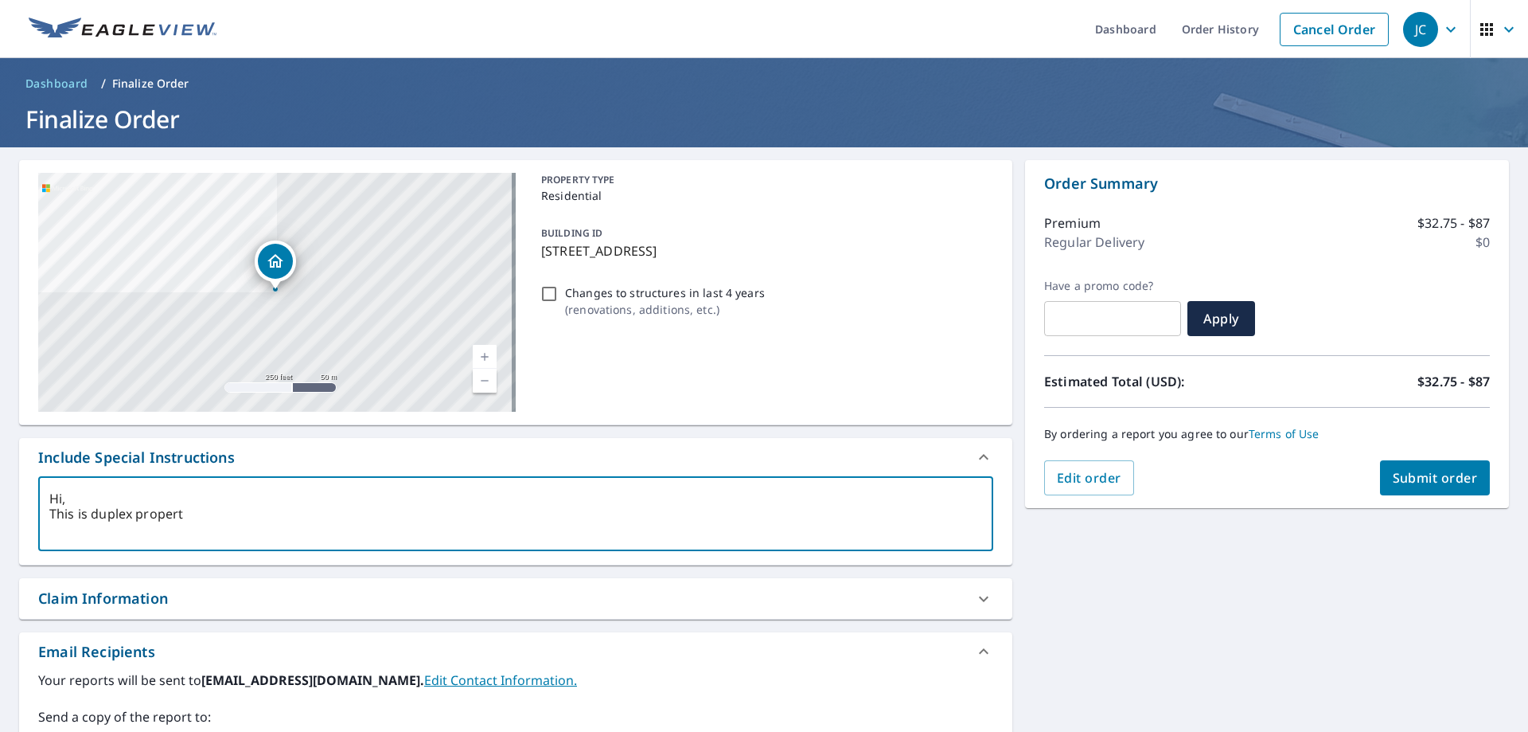
checkbox input "true"
type textarea "Hi, This is duplex property"
type textarea "x"
checkbox input "true"
type textarea "Hi, This is duplex property a"
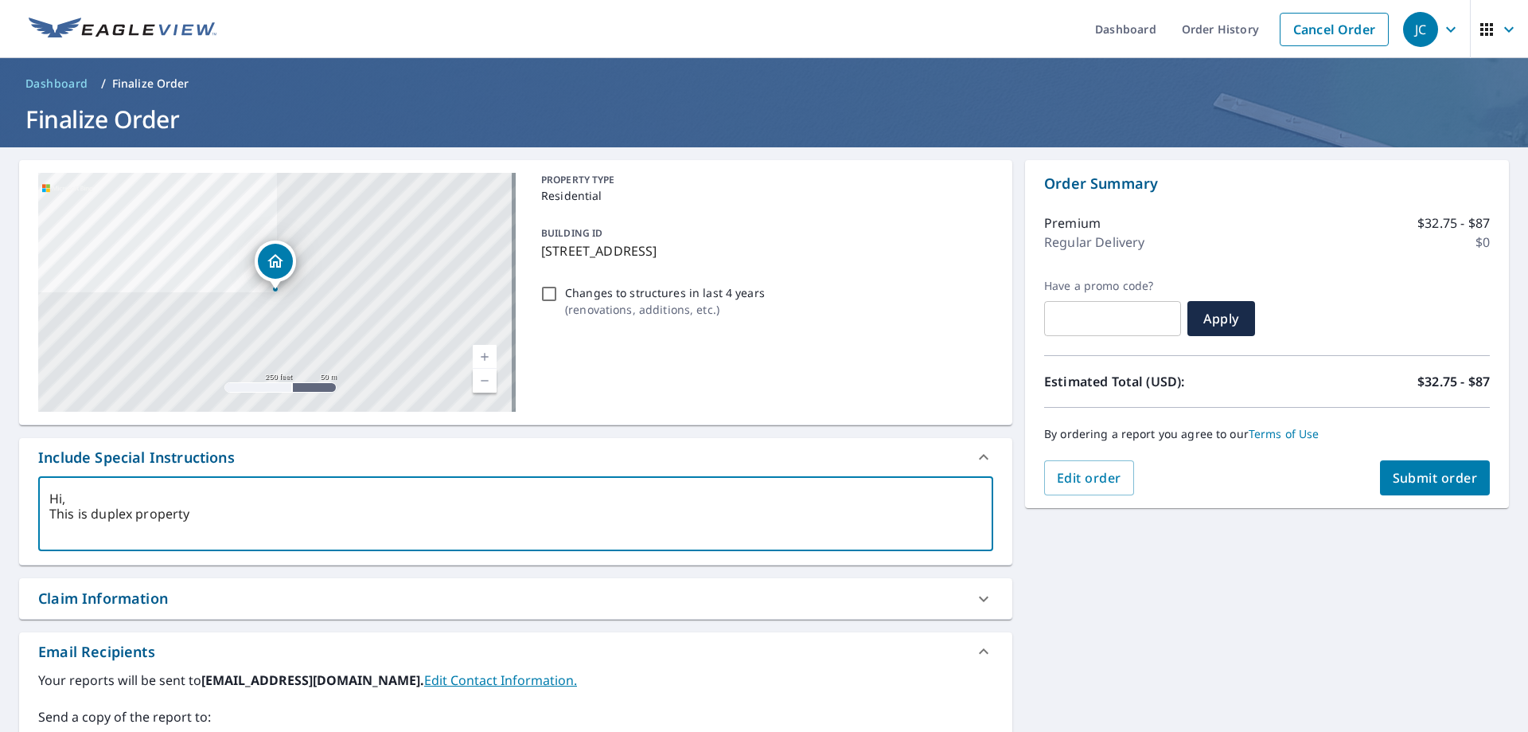
type textarea "x"
checkbox input "true"
type textarea "Hi, This is duplex property an"
type textarea "x"
checkbox input "true"
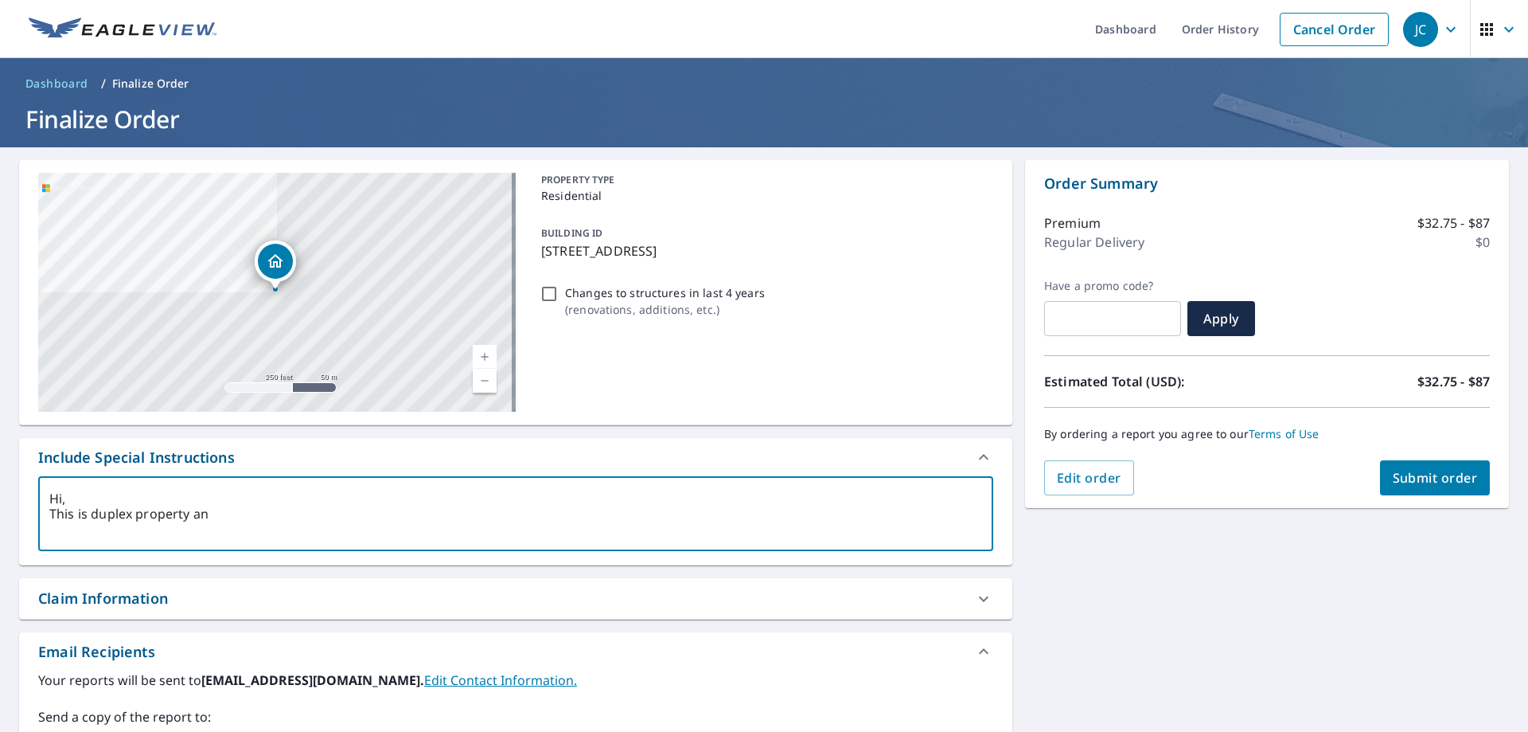
type textarea "Hi, This is duplex property and"
type textarea "x"
checkbox input "true"
type textarea "Hi, This is duplex property and"
type textarea "x"
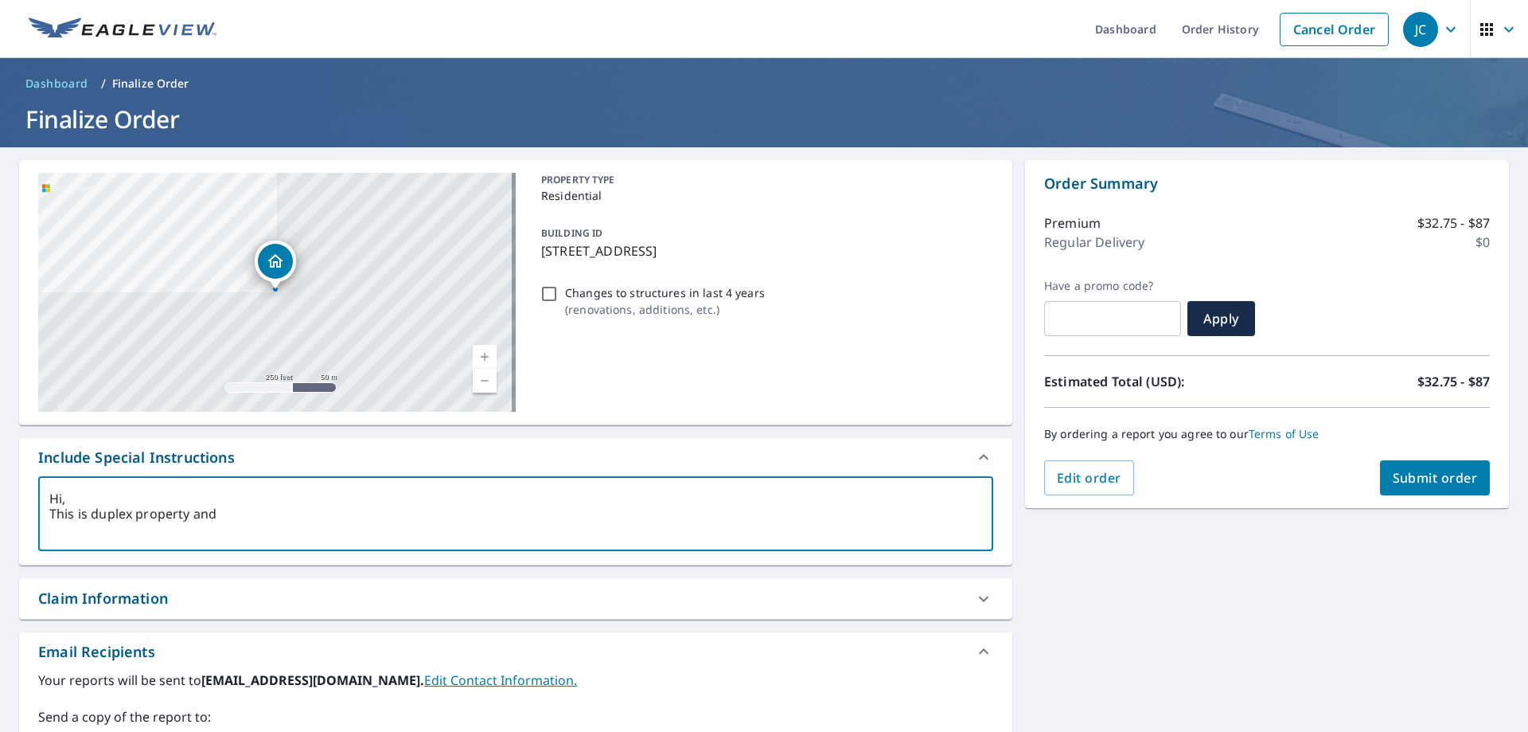
checkbox input "true"
type textarea "Hi, This is duplex property and I"
type textarea "x"
checkbox input "true"
type textarea "Hi, This is duplex property and I"
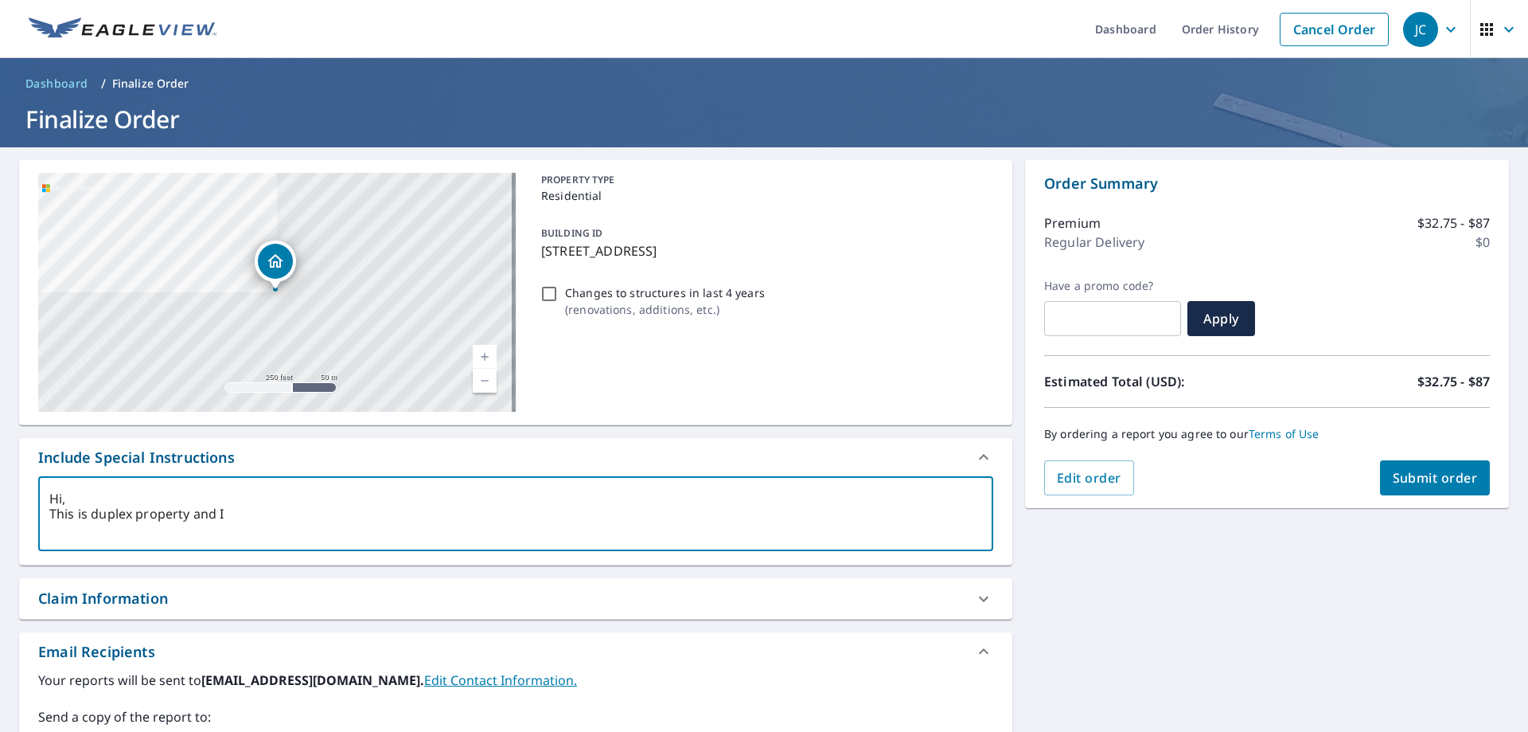
type textarea "x"
checkbox input "true"
type textarea "Hi, This is duplex property and I n"
type textarea "x"
checkbox input "true"
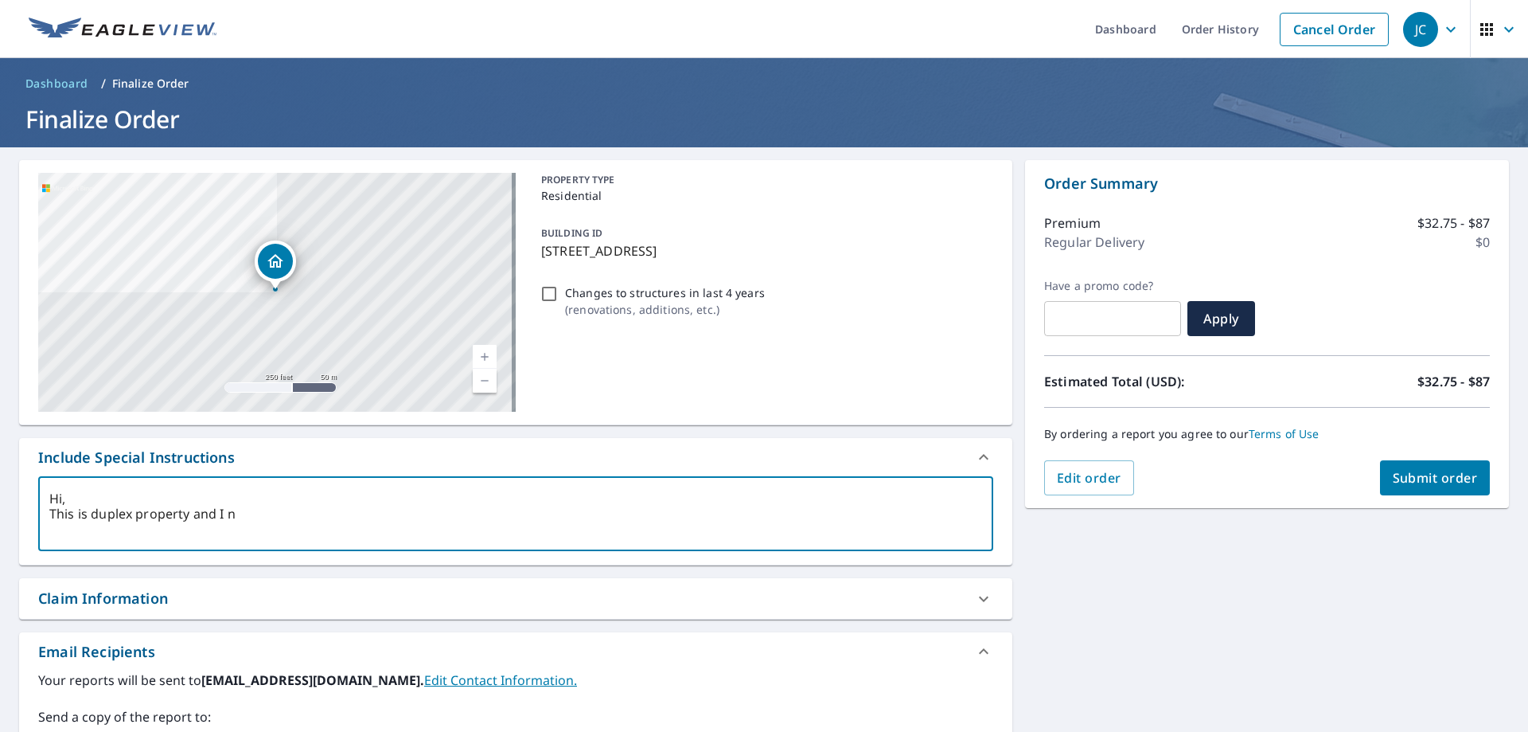
type textarea "Hi, This is duplex property and I ne"
type textarea "x"
checkbox input "true"
type textarea "Hi, This is duplex property and I nee"
type textarea "x"
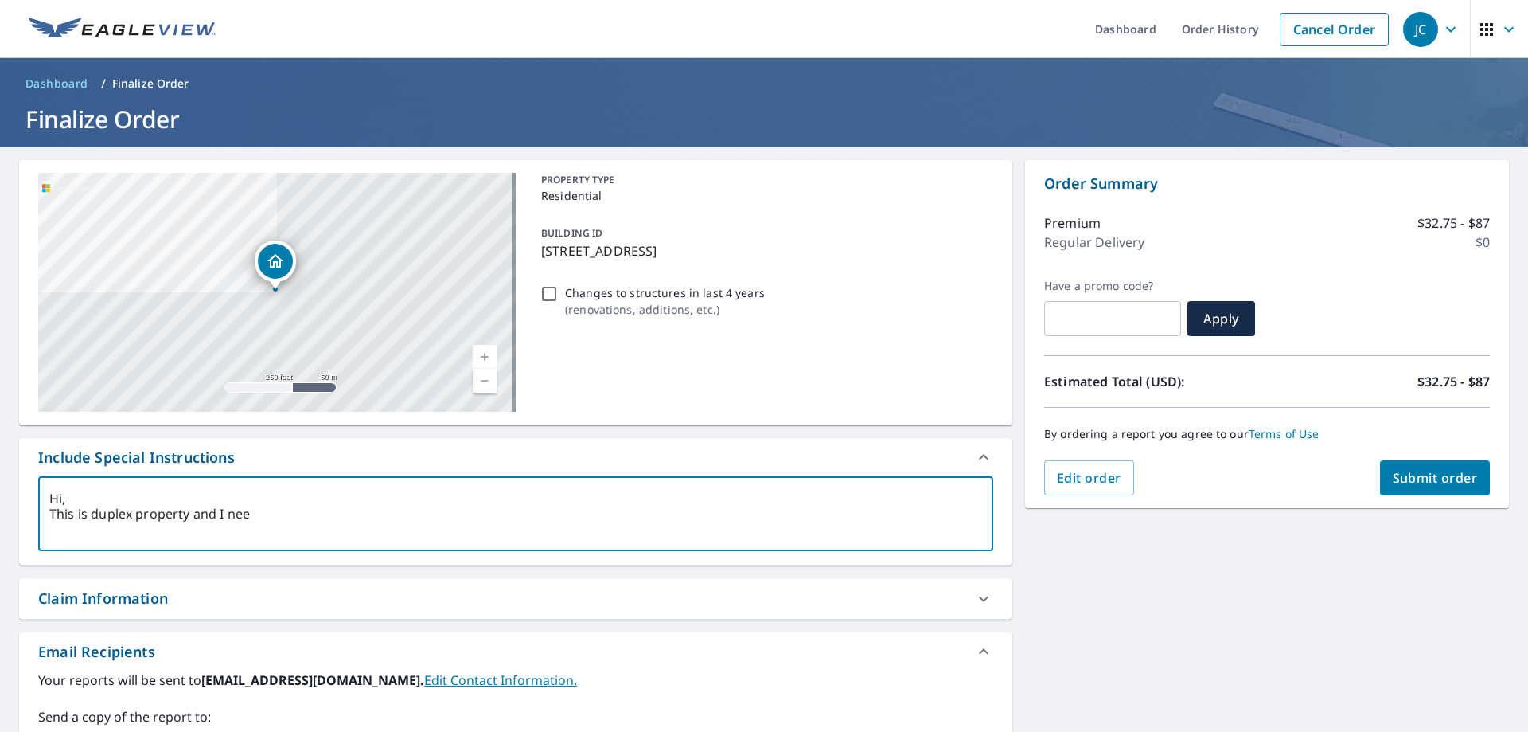
checkbox input "true"
type textarea "Hi, This is duplex property and I need"
type textarea "x"
checkbox input "true"
type textarea "Hi, This is duplex property and I need"
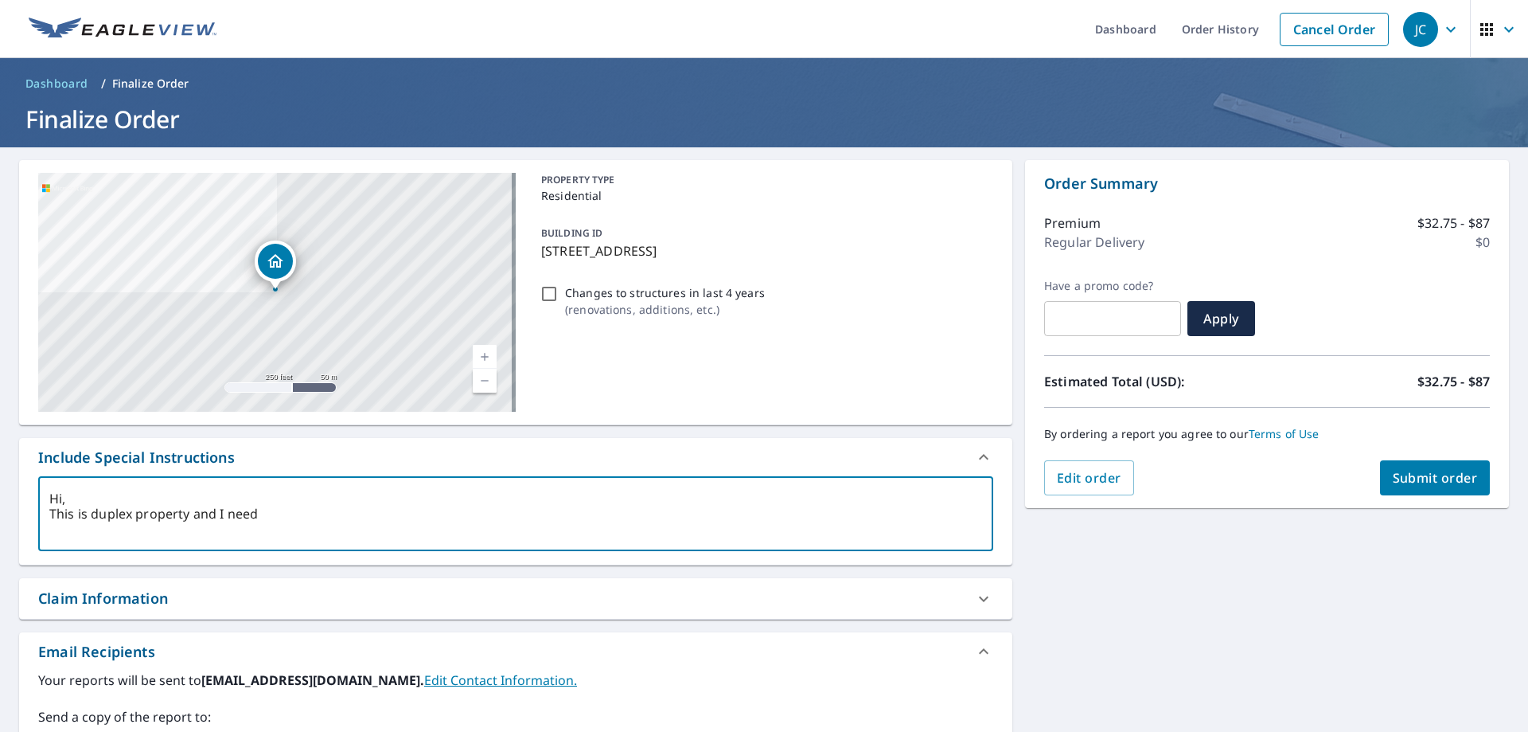
type textarea "x"
checkbox input "true"
type textarea "Hi, This is duplex property and I need m"
type textarea "x"
checkbox input "true"
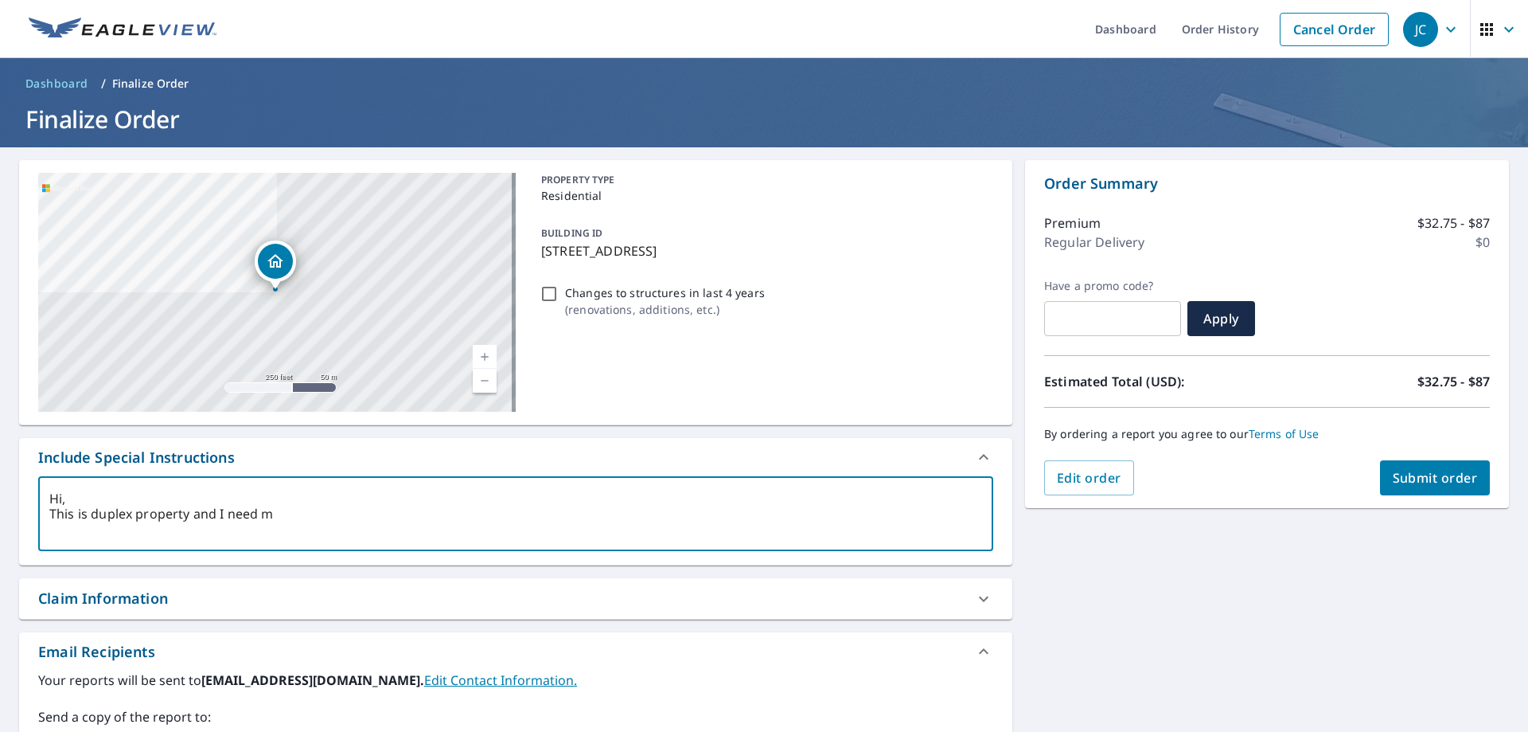
type textarea "Hi, This is duplex property and I need me"
type textarea "x"
checkbox input "true"
type textarea "Hi, This is duplex property and I need mea"
type textarea "x"
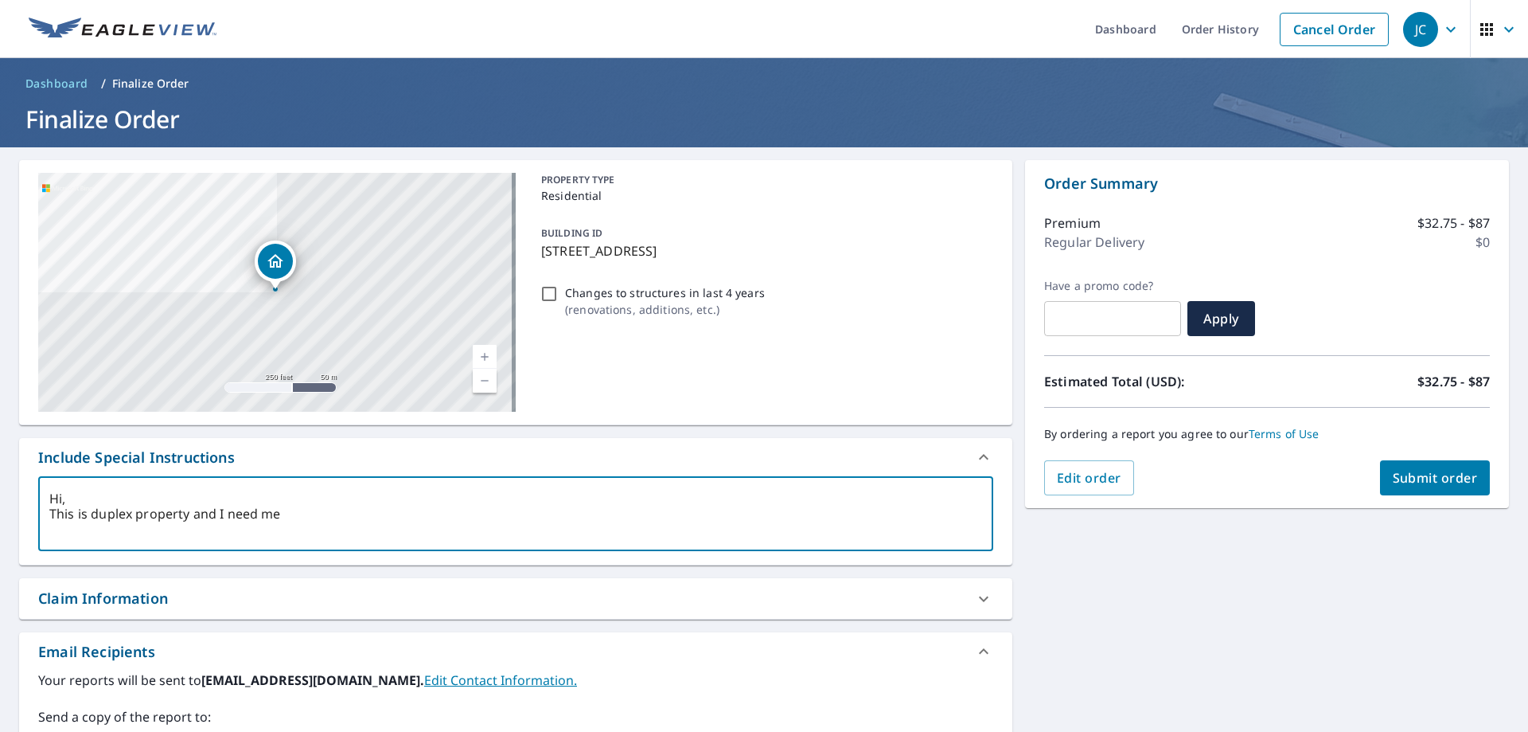
checkbox input "true"
type textarea "Hi, This is duplex property and I need meas"
type textarea "x"
checkbox input "true"
type textarea "Hi, This is duplex property and I need measu"
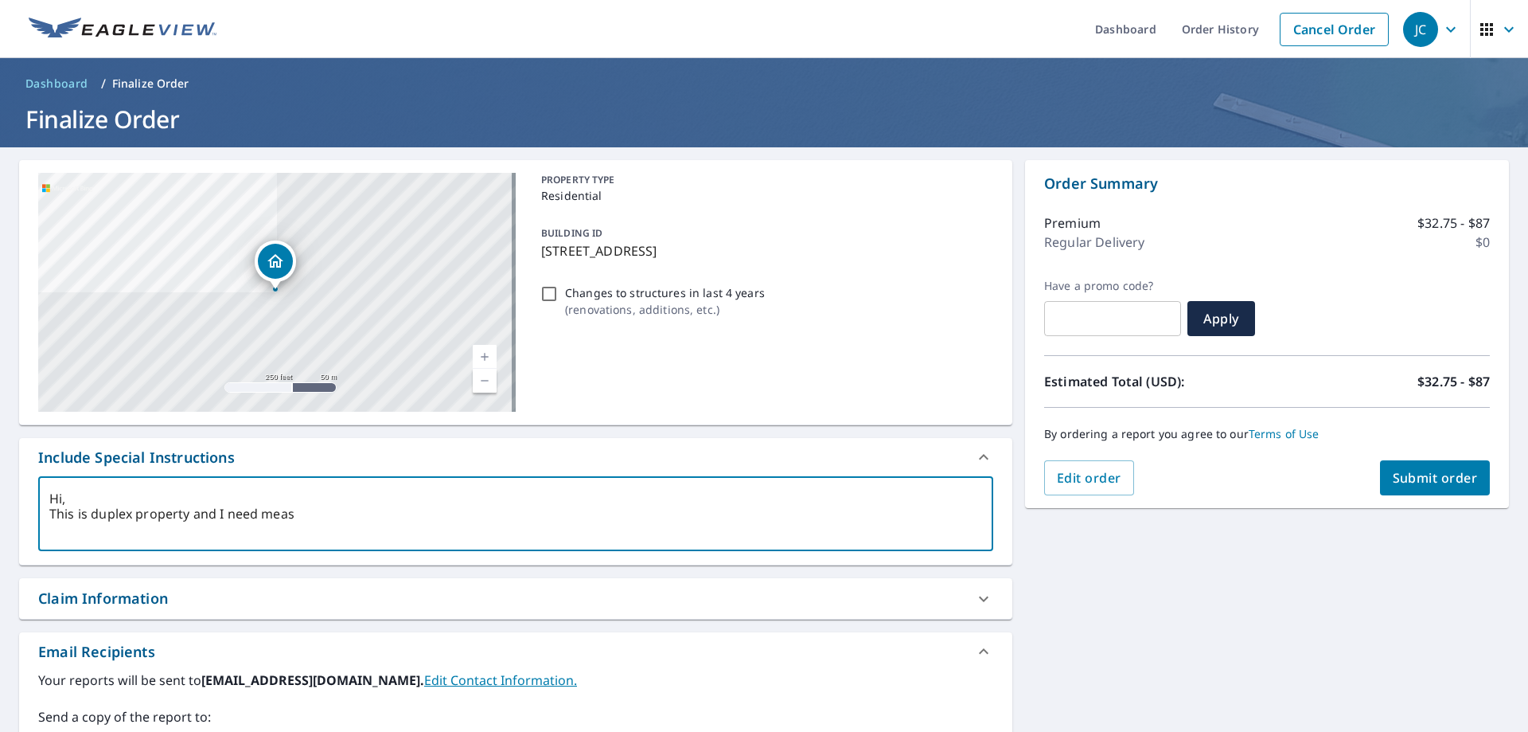
type textarea "x"
checkbox input "true"
type textarea "Hi, This is duplex property and I need measur"
type textarea "x"
checkbox input "true"
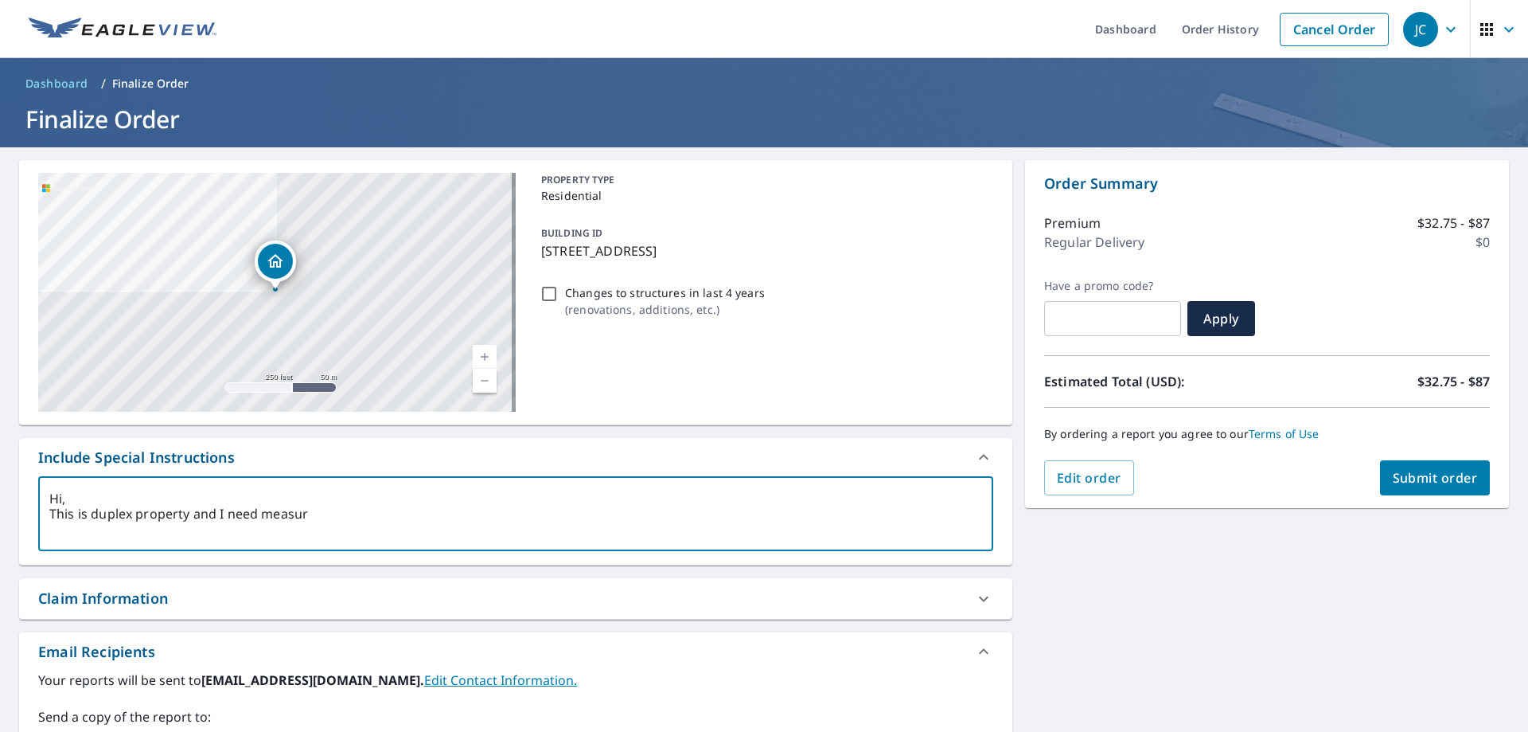
type textarea "Hi, This is duplex property and I need measure"
type textarea "x"
checkbox input "true"
type textarea "Hi, This is duplex property and I need measurem"
type textarea "x"
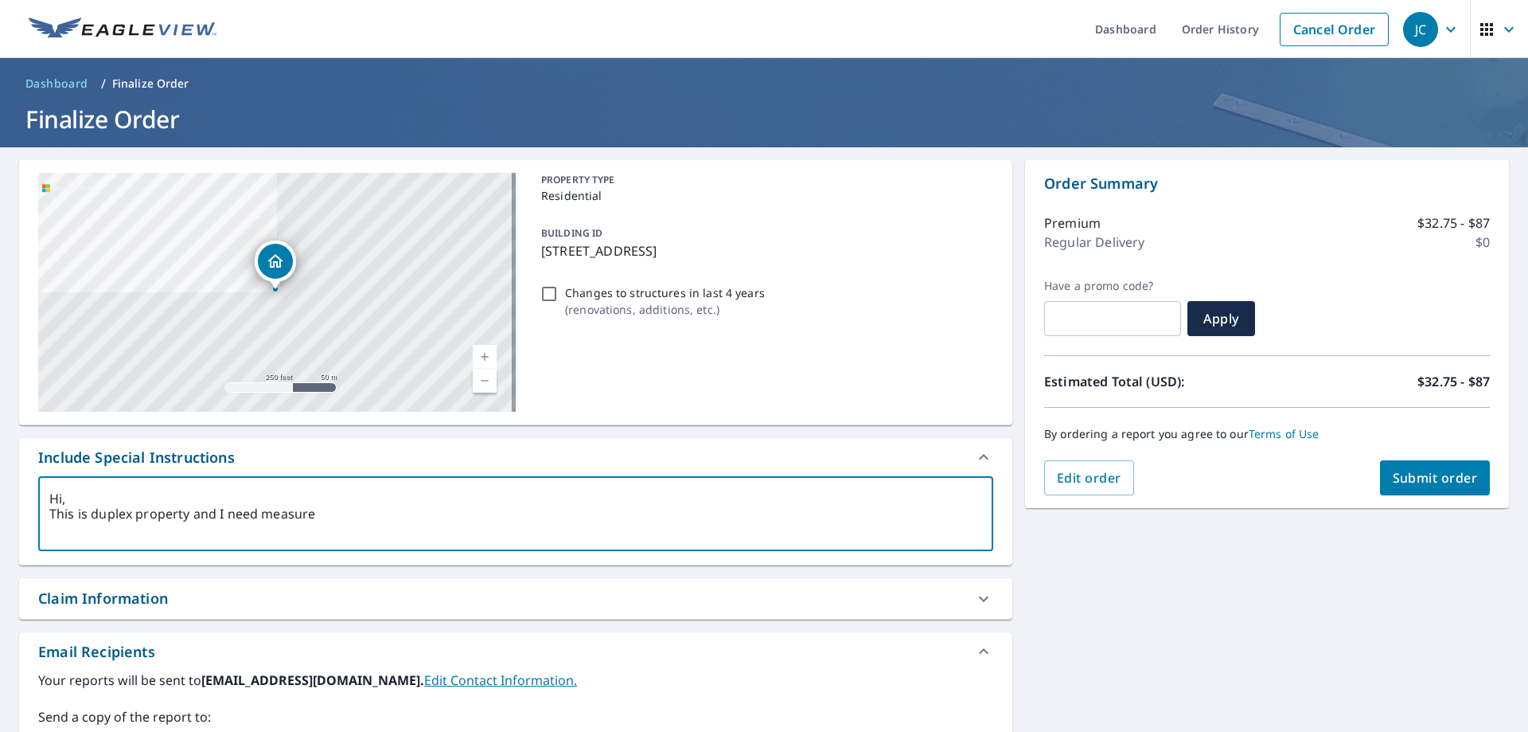
checkbox input "true"
type textarea "Hi, This is duplex property and I need measureme"
type textarea "x"
checkbox input "true"
type textarea "Hi, This is duplex property and I need measuremen"
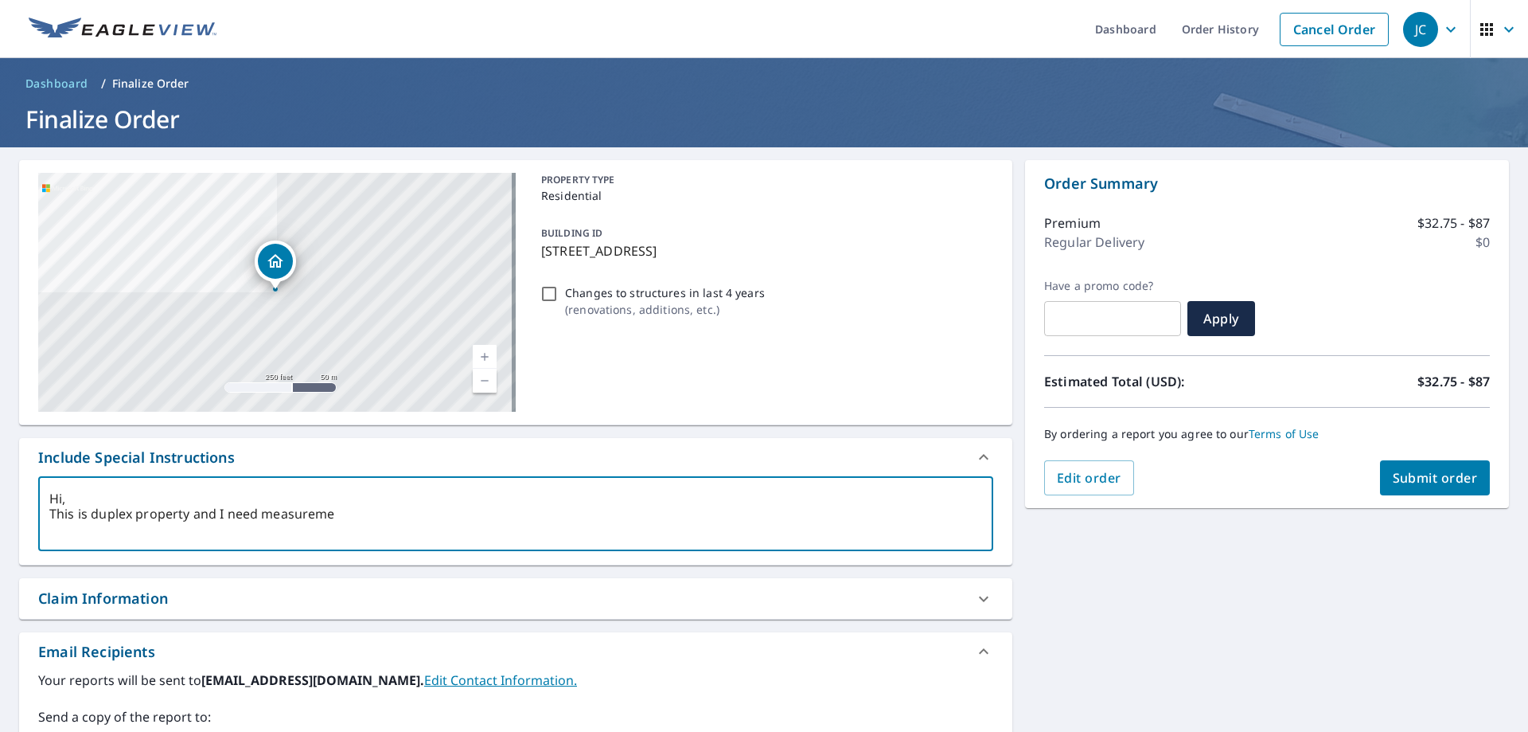
type textarea "x"
checkbox input "true"
type textarea "Hi, This is duplex property and I need measurement"
type textarea "x"
checkbox input "true"
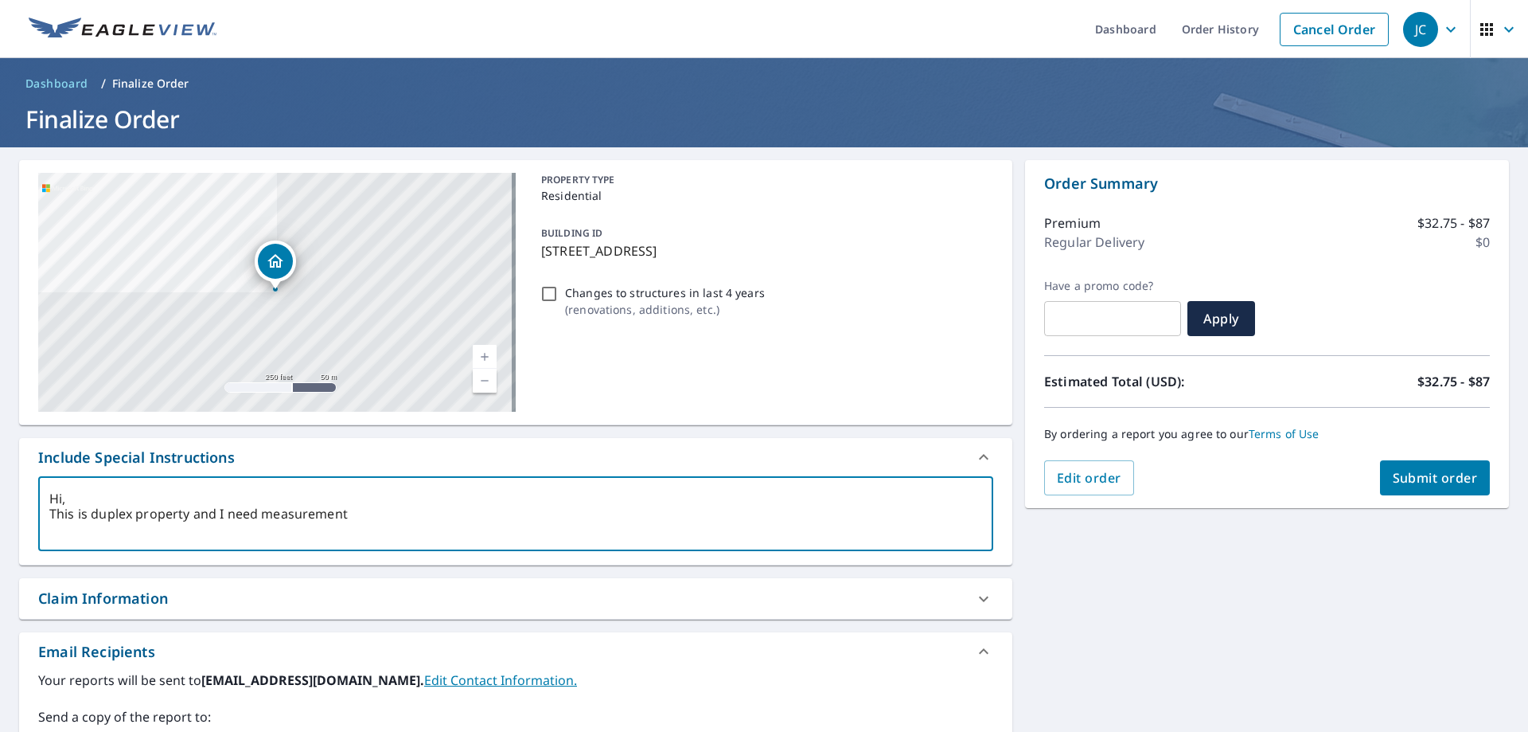
type textarea "Hi, This is duplex property and I need measurement"
type textarea "x"
checkbox input "true"
type textarea "Hi, This is duplex property and I need measurement r"
type textarea "x"
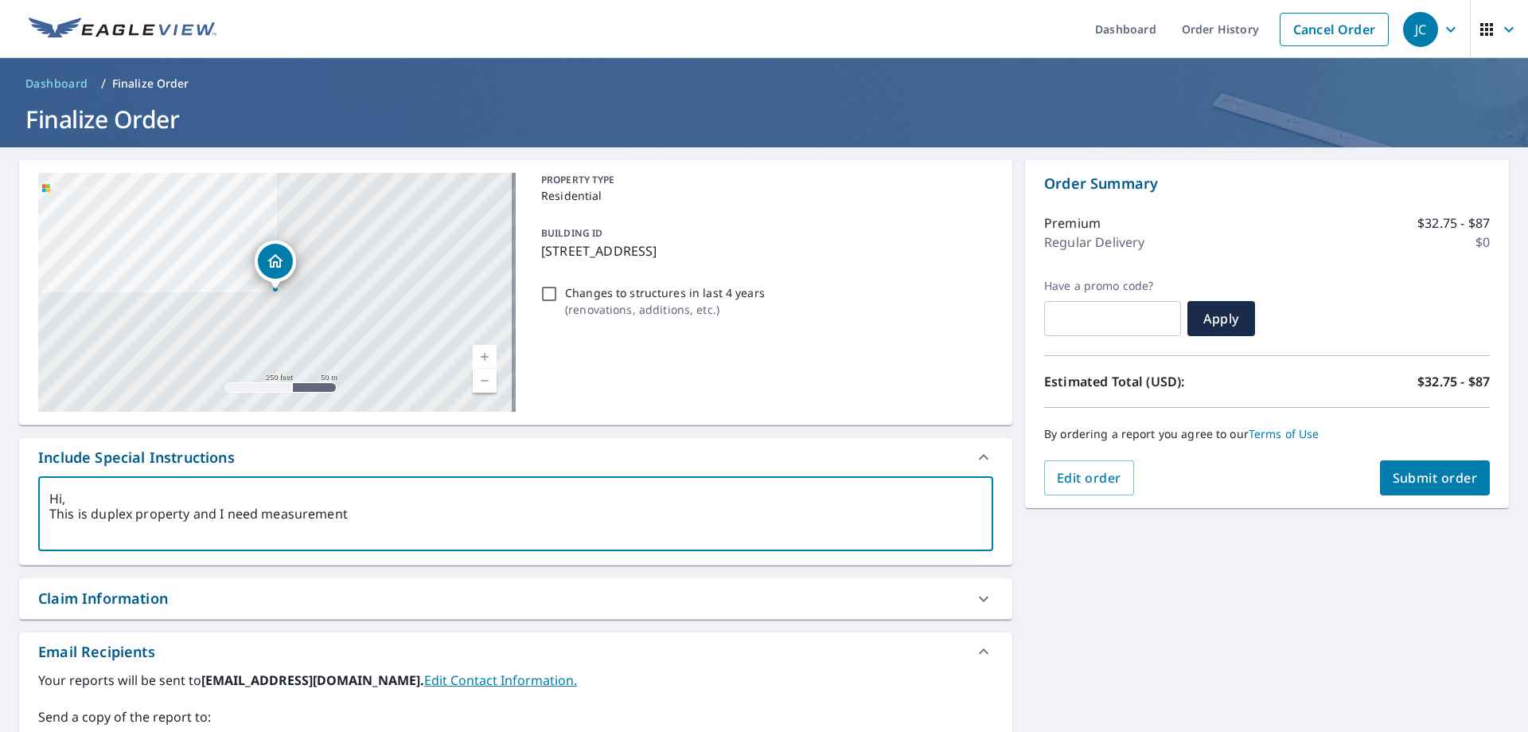
checkbox input "true"
type textarea "Hi, This is duplex property and I need measurement"
type textarea "x"
checkbox input "true"
type textarea "Hi, This is duplex property and I need measurement f"
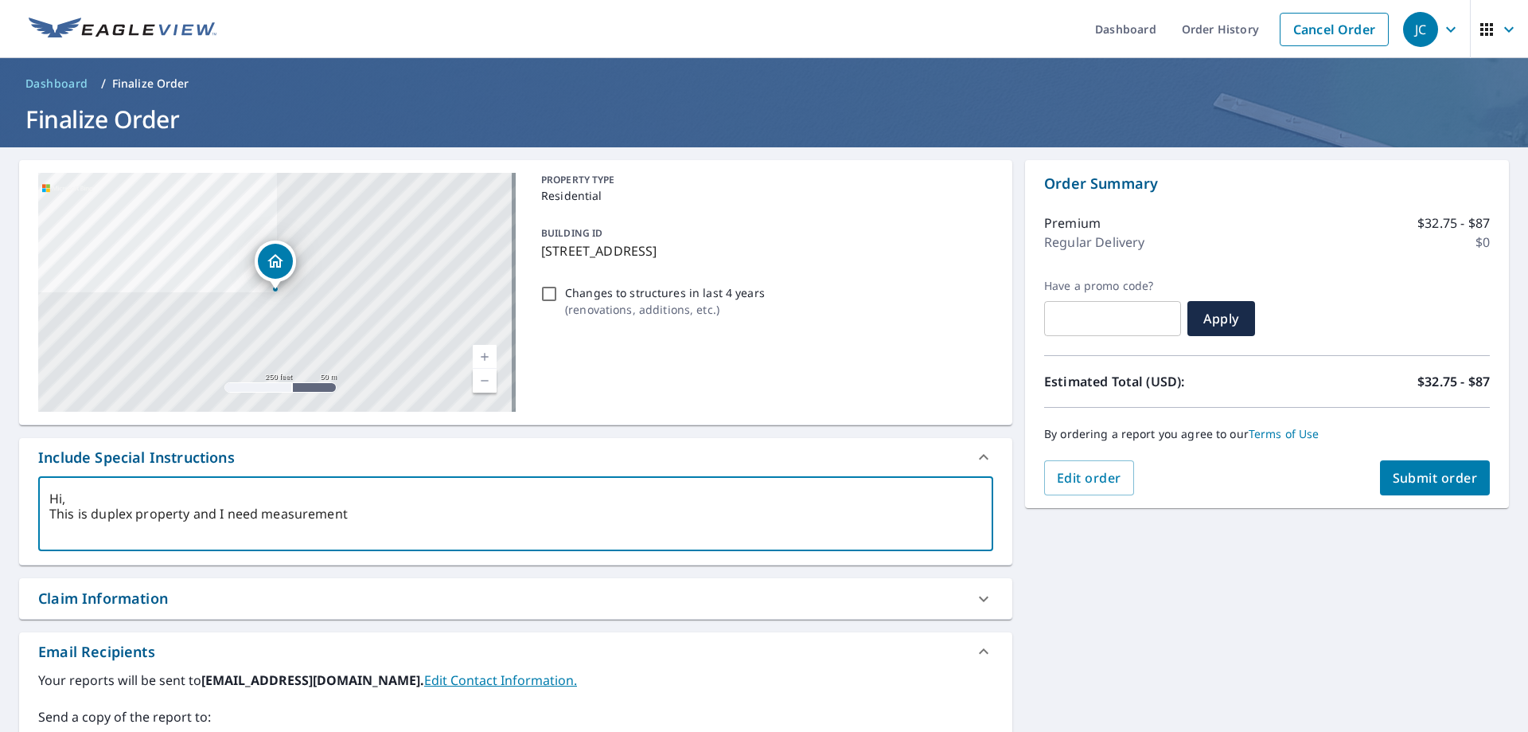
type textarea "x"
checkbox input "true"
type textarea "Hi, This is duplex property and I need measurement fo"
type textarea "x"
checkbox input "true"
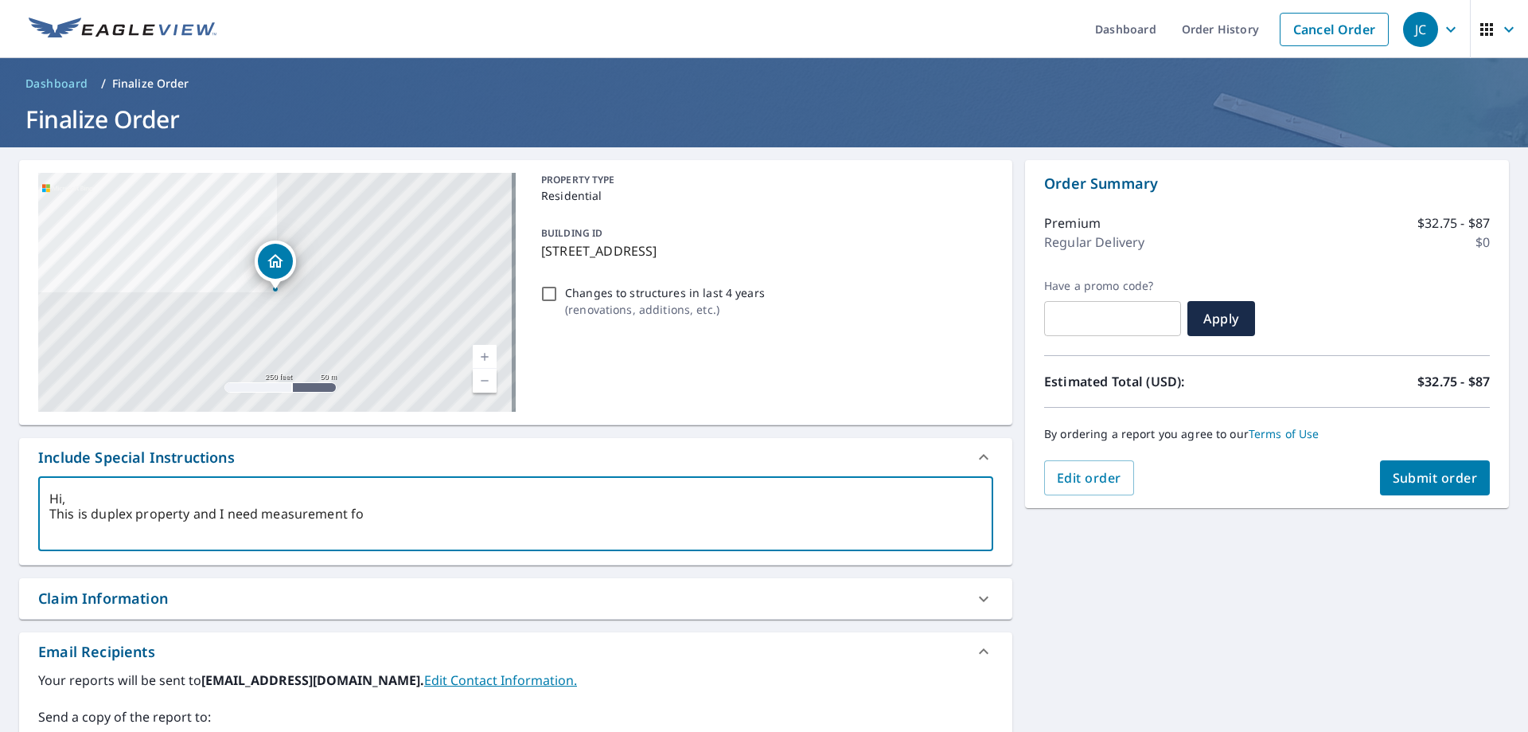
type textarea "Hi, This is duplex property and I need measurement fot"
type textarea "x"
checkbox input "true"
type textarea "Hi, This is duplex property and I need measurement fot"
type textarea "x"
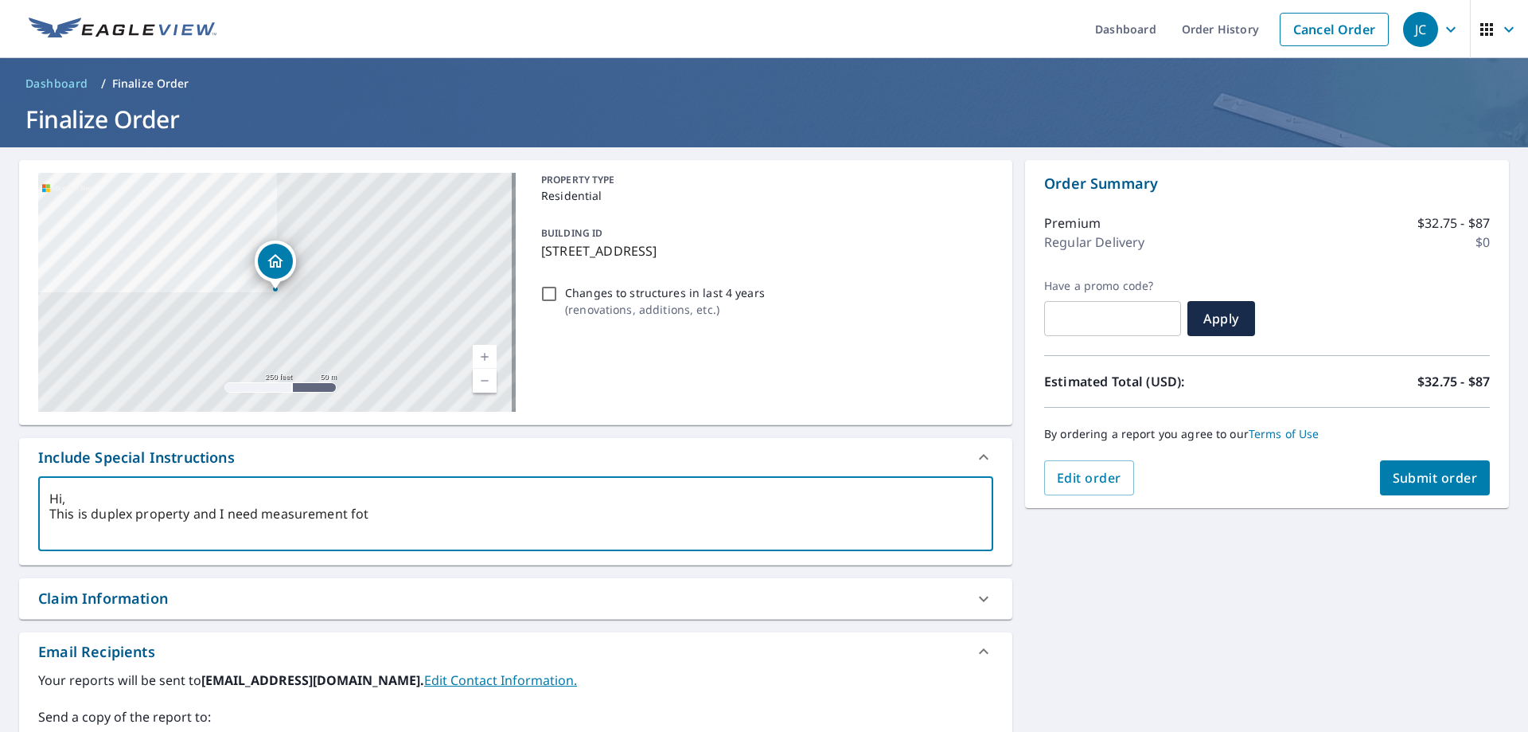
checkbox input "true"
type textarea "Hi, This is duplex property and I need measurement fot t"
type textarea "x"
checkbox input "true"
type textarea "Hi, This is duplex property and I need measurement fot th"
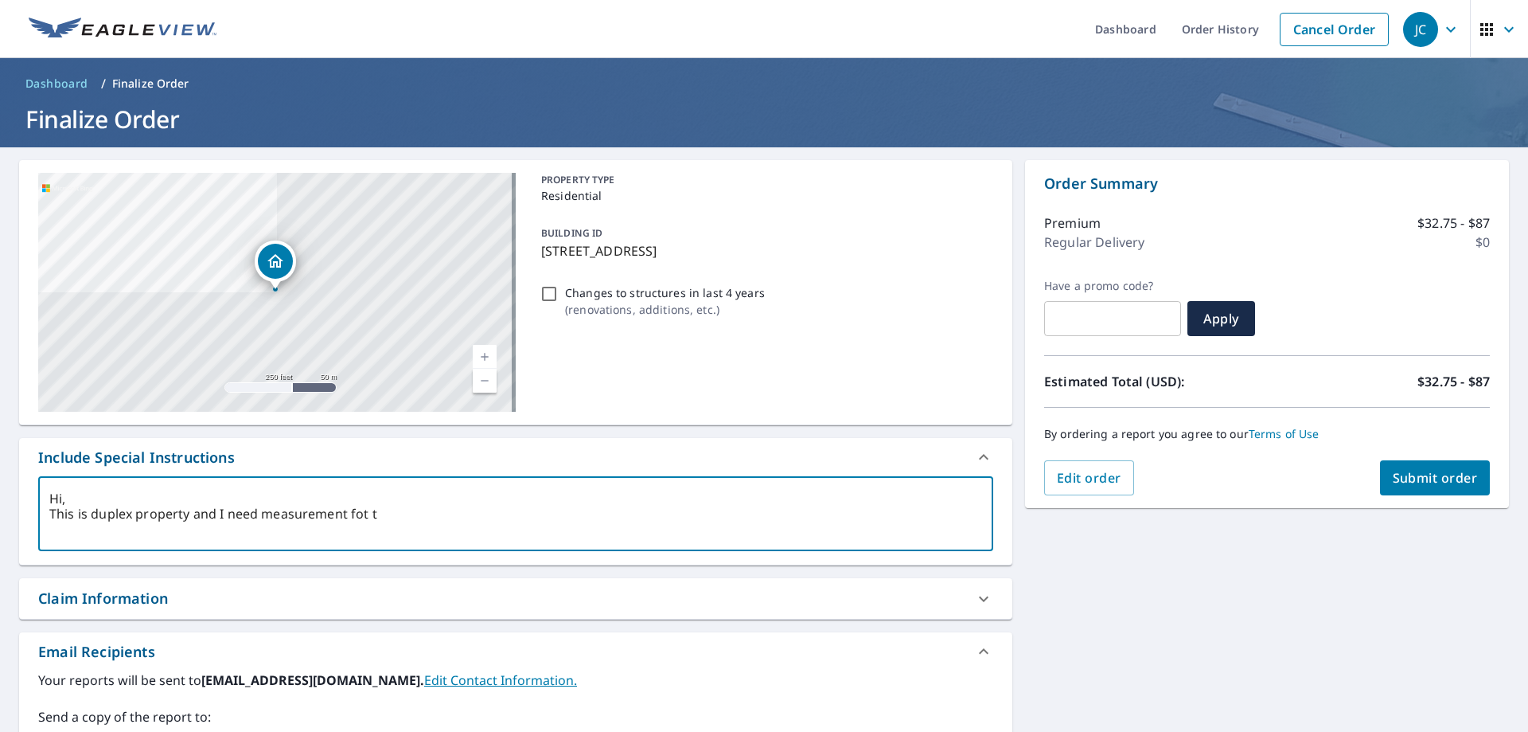
type textarea "x"
checkbox input "true"
type textarea "Hi, This is duplex property and I need measurement fot thi"
type textarea "x"
checkbox input "true"
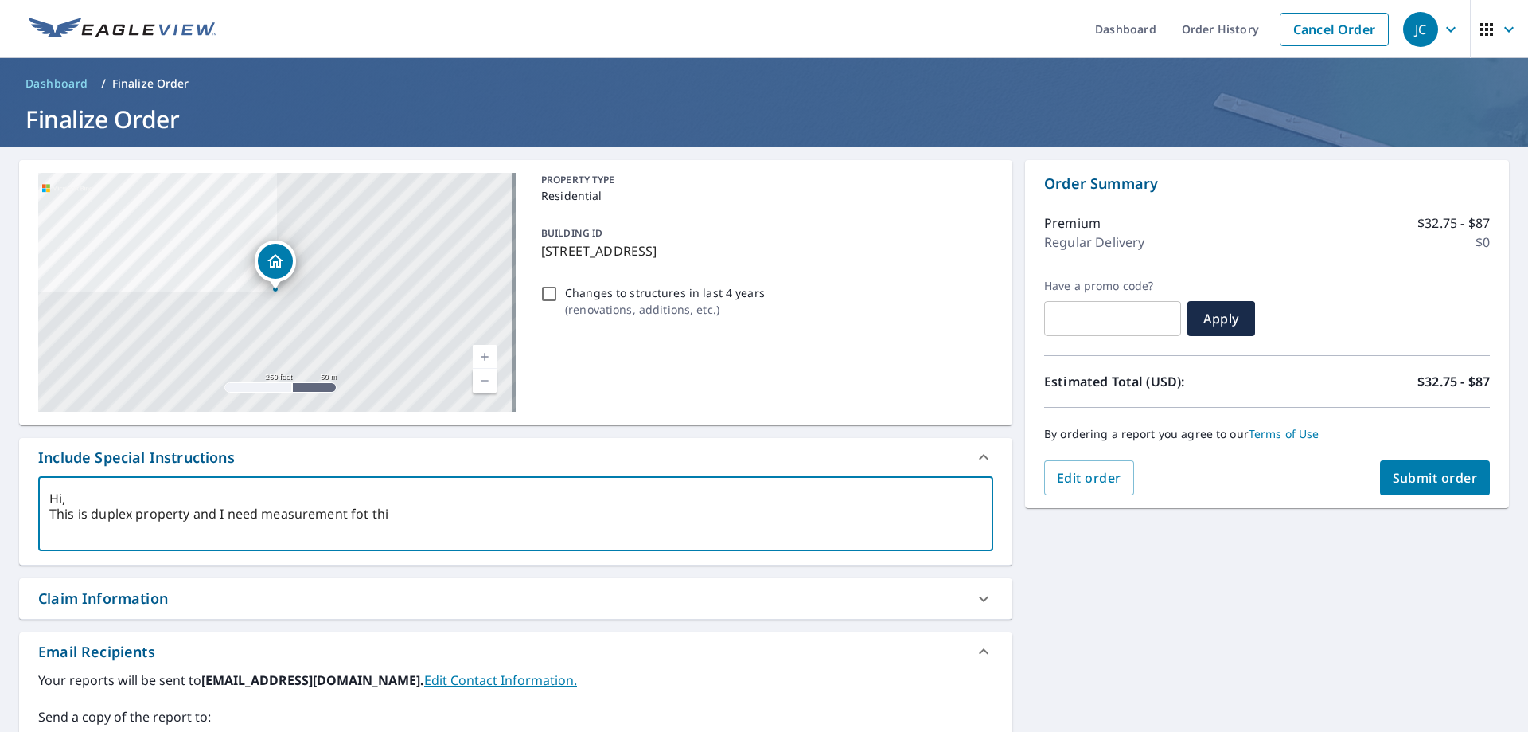
type textarea "Hi, This is duplex property and I need measurement fot this"
type textarea "x"
checkbox input "true"
type textarea "Hi, This is duplex property and I need measurement fot this"
type textarea "x"
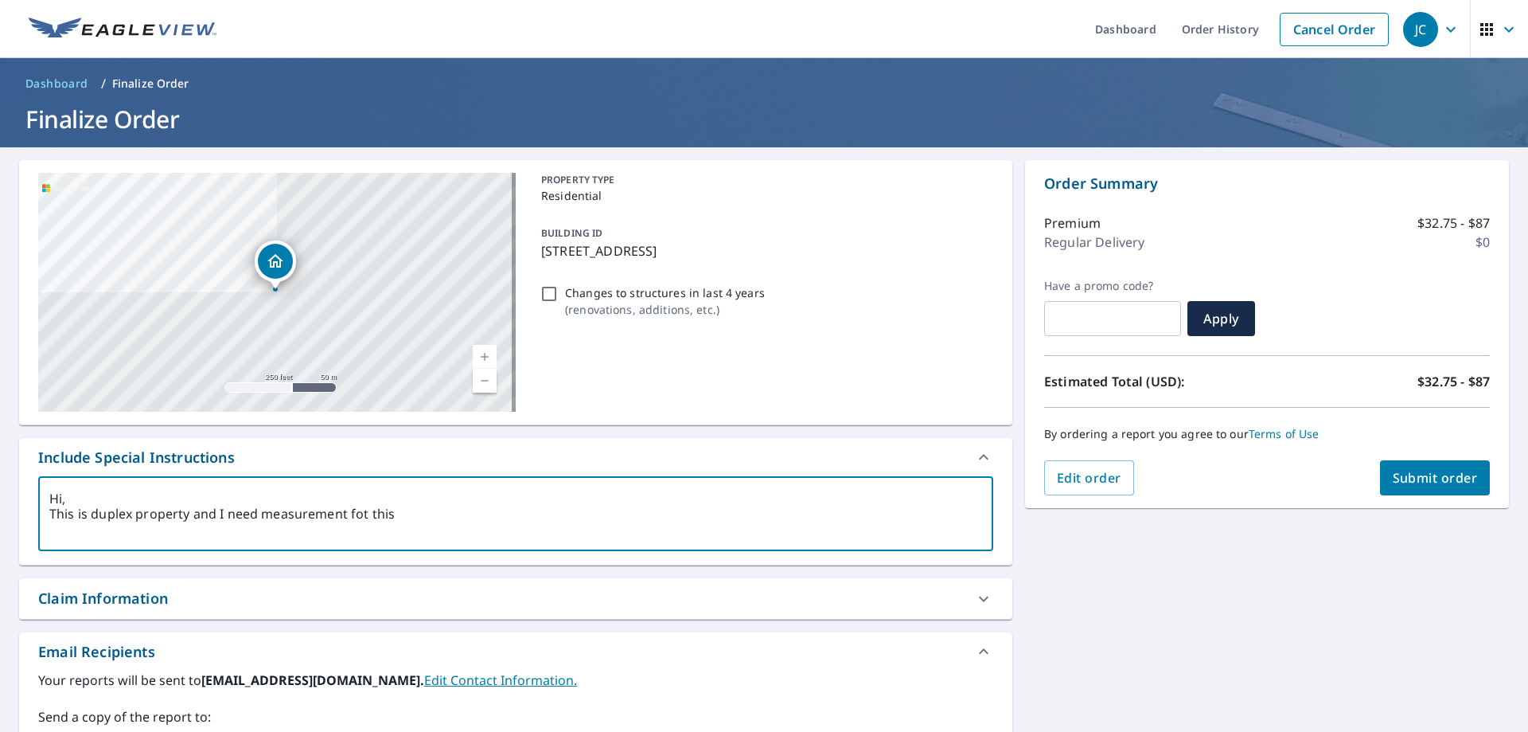
checkbox input "true"
type textarea "Hi, This is duplex property and I need measurement fot this p"
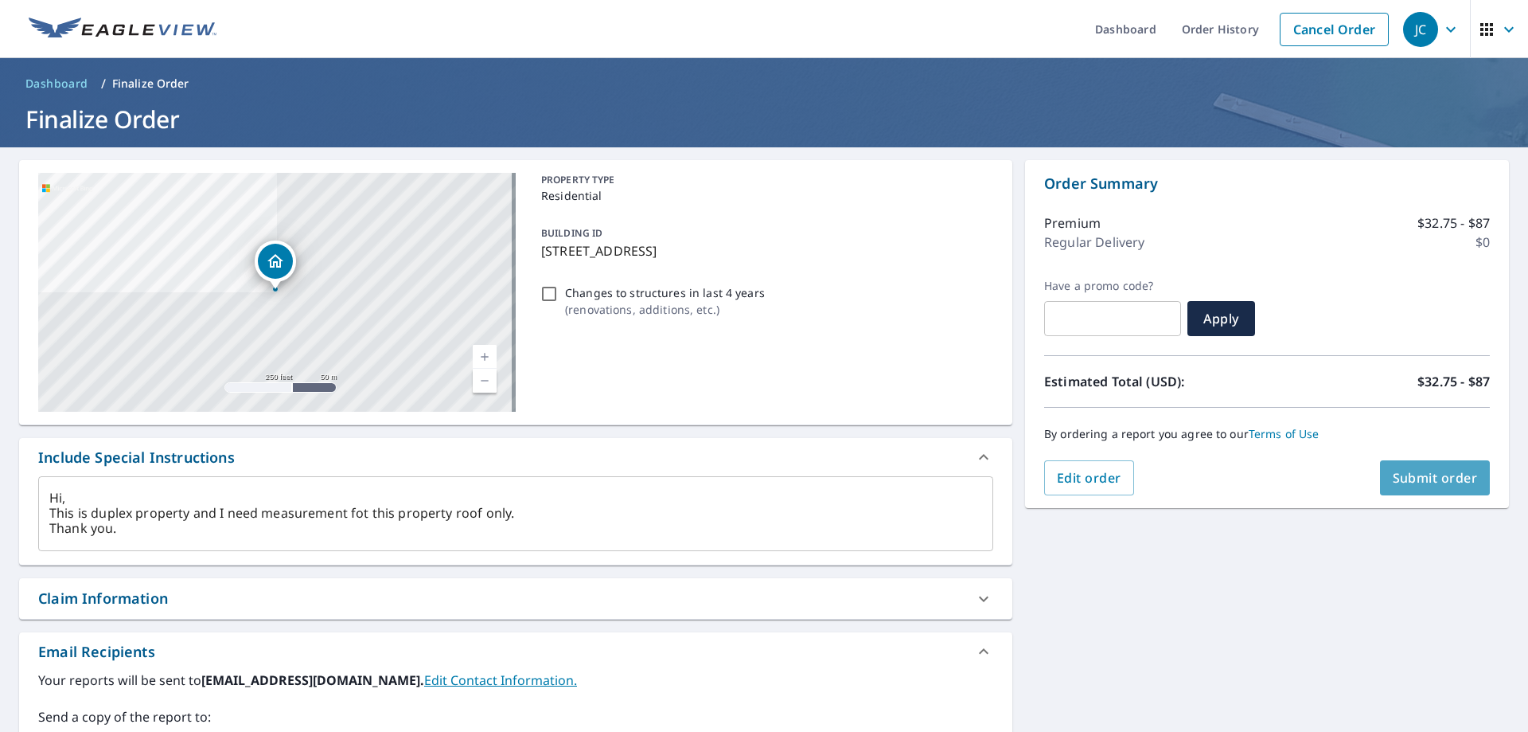
click at [1400, 483] on span "Submit order" at bounding box center [1435, 478] width 85 height 18
